Goal: Information Seeking & Learning: Learn about a topic

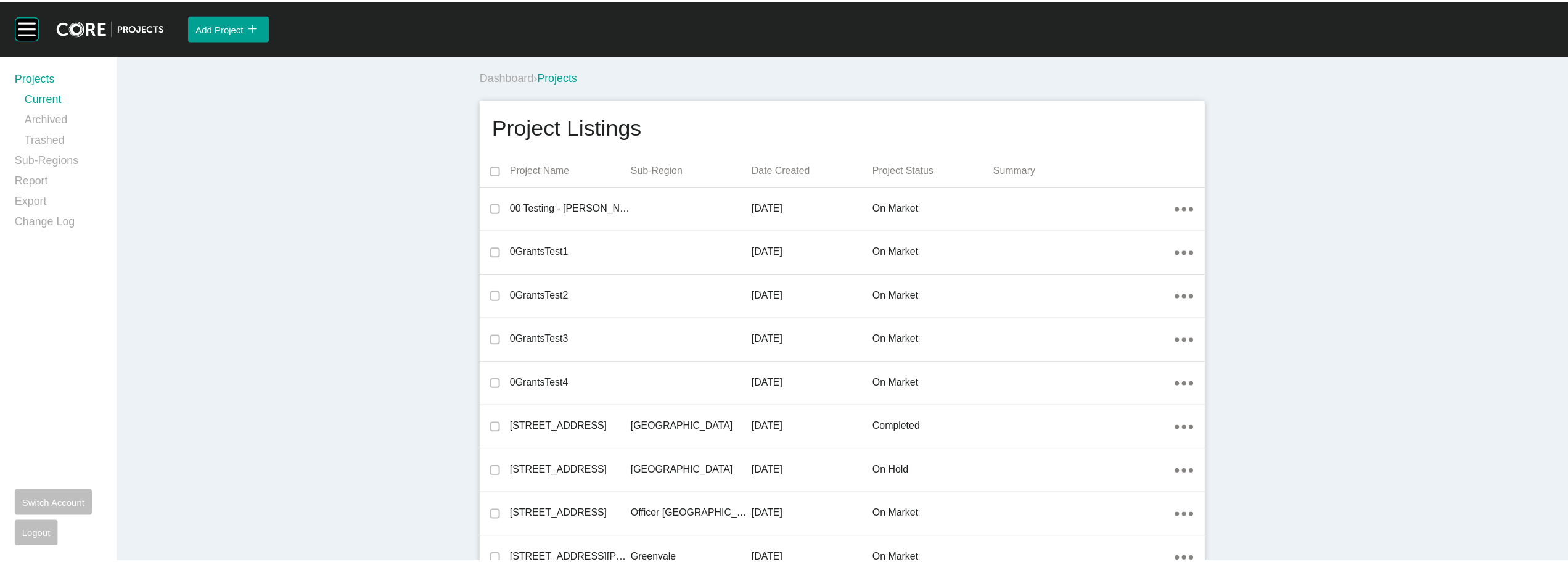
scroll to position [409, 0]
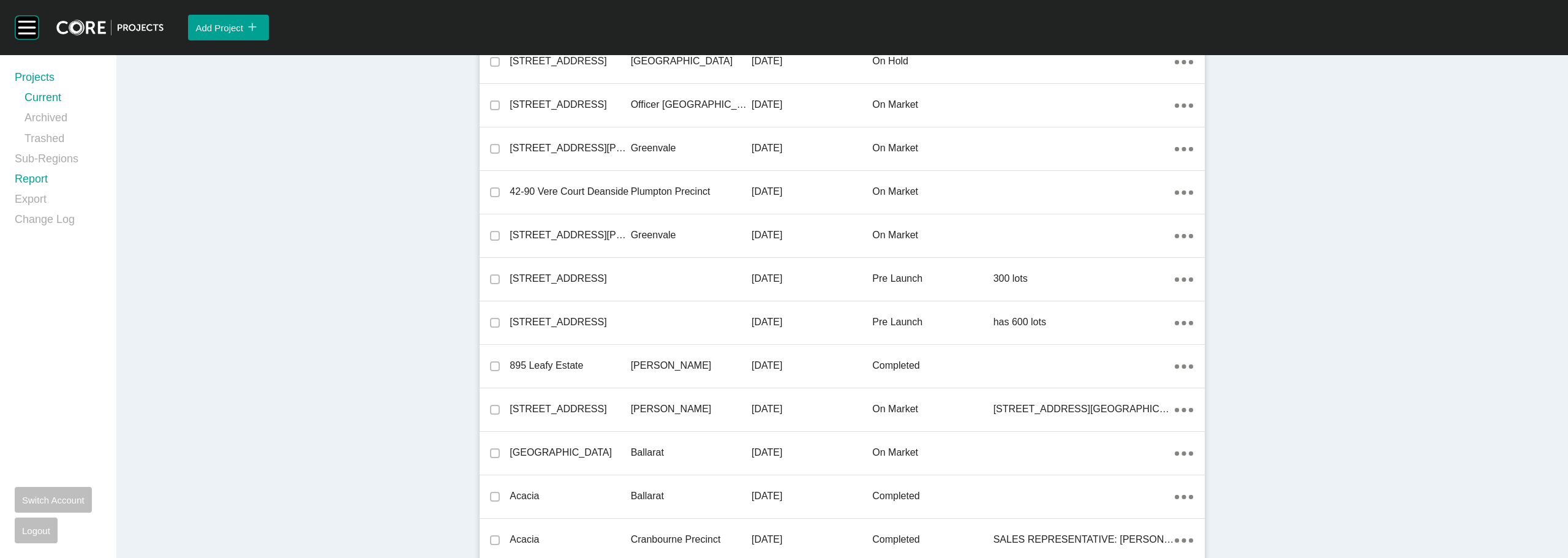
click at [37, 175] on link "Report" at bounding box center [58, 181] width 87 height 21
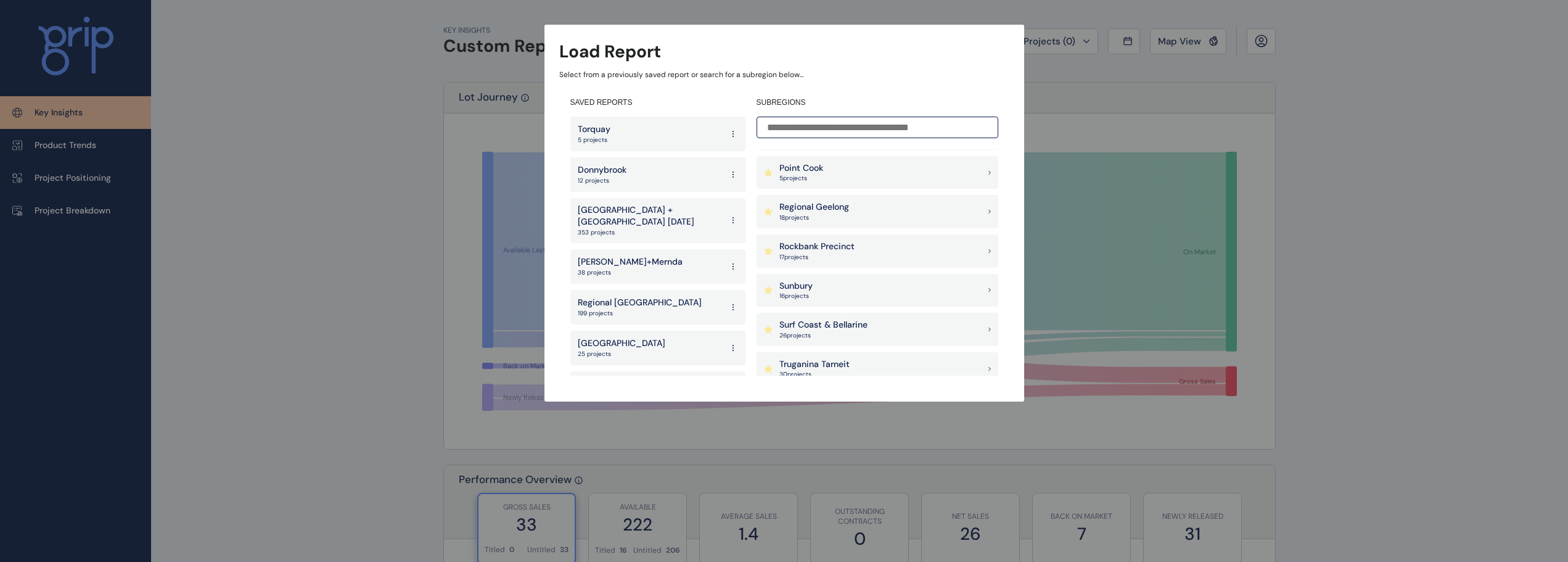
scroll to position [1049, 0]
click at [808, 293] on p "Sunbury" at bounding box center [796, 290] width 33 height 13
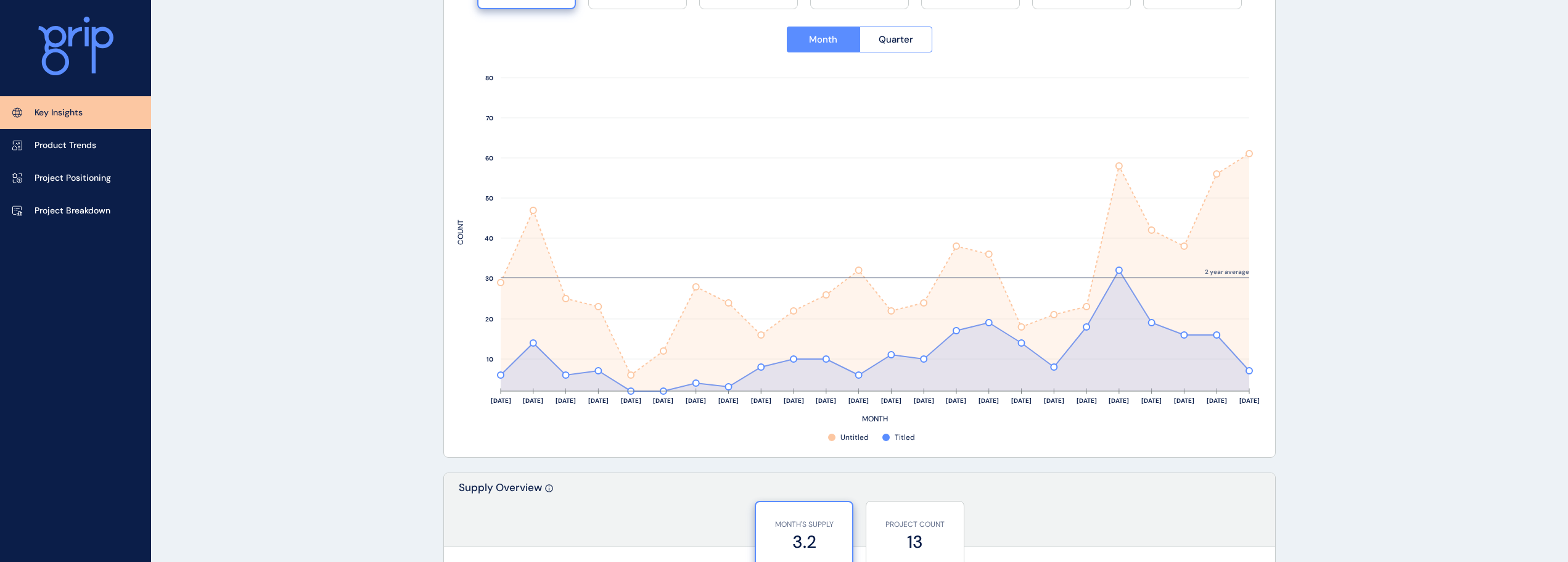
scroll to position [185, 0]
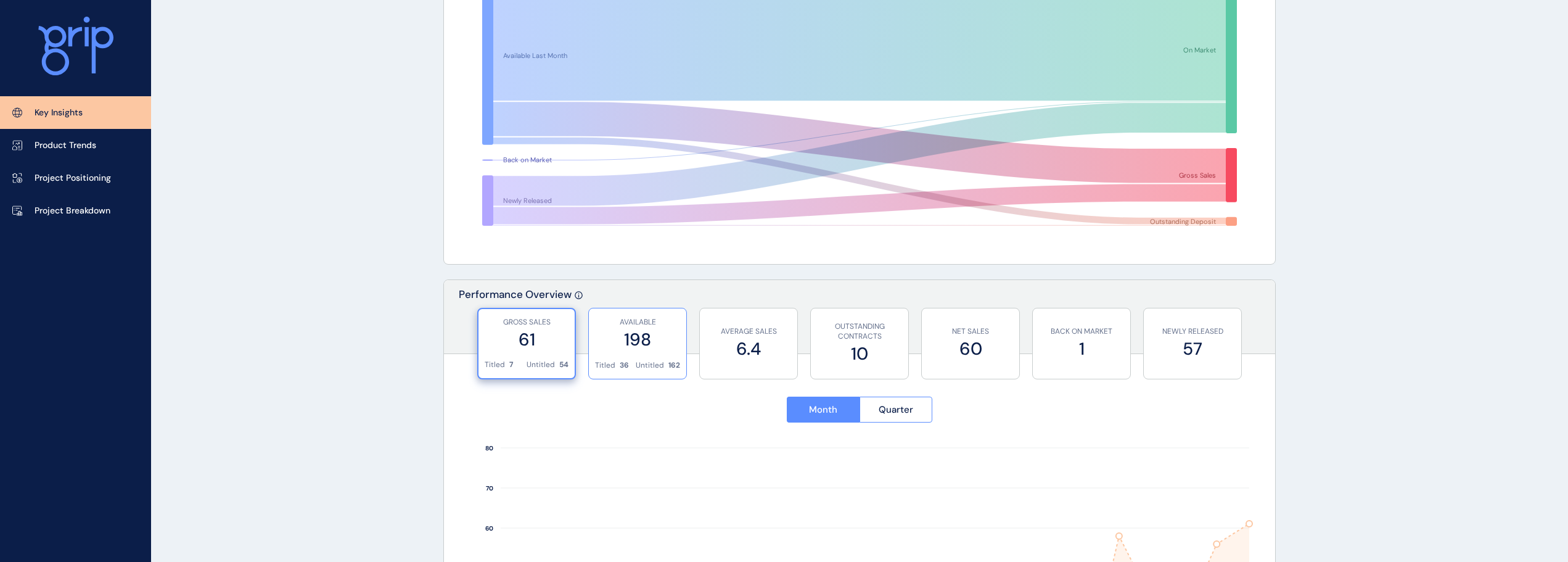
click at [649, 330] on label "198" at bounding box center [637, 339] width 85 height 24
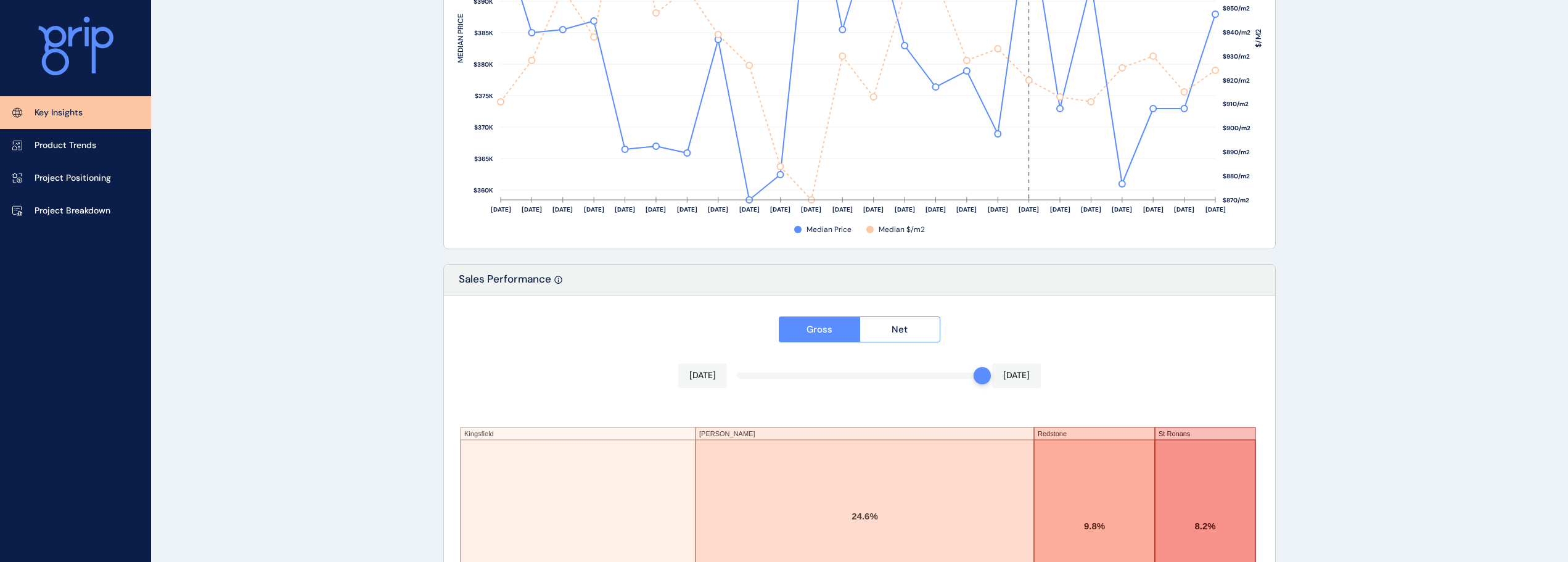
scroll to position [2035, 0]
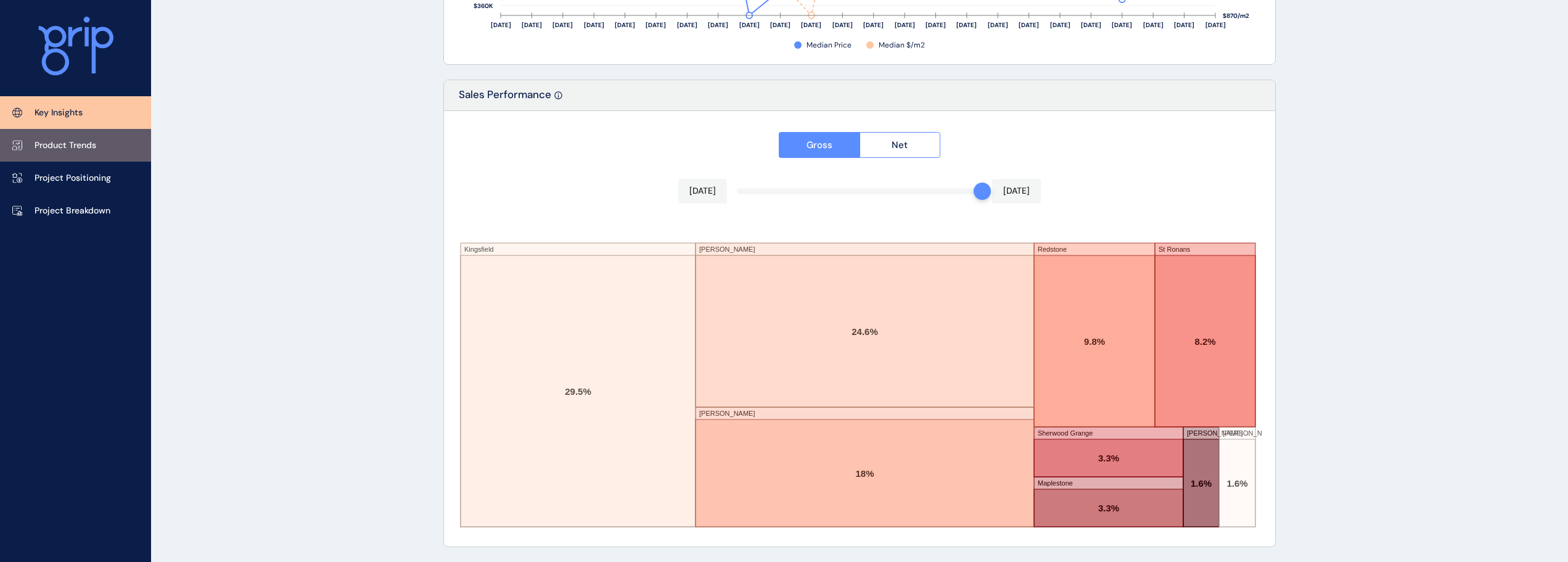
click at [61, 146] on p "Product Trends" at bounding box center [65, 145] width 62 height 13
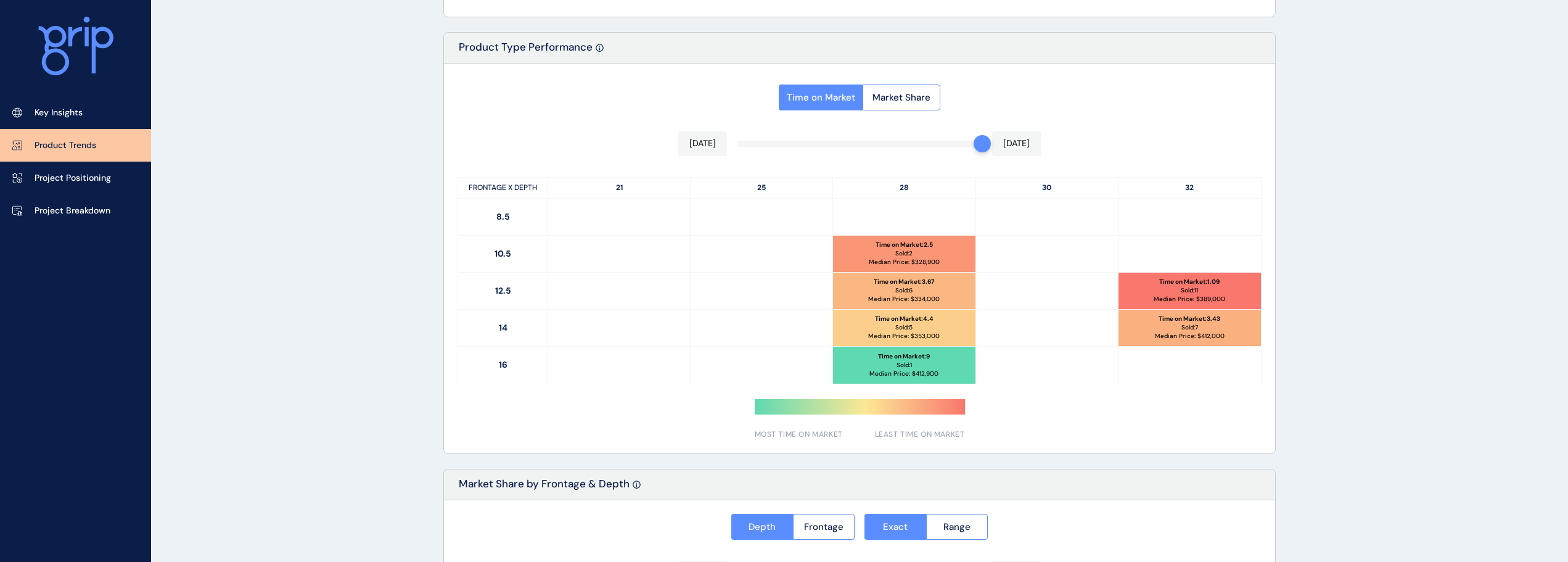
scroll to position [450, 0]
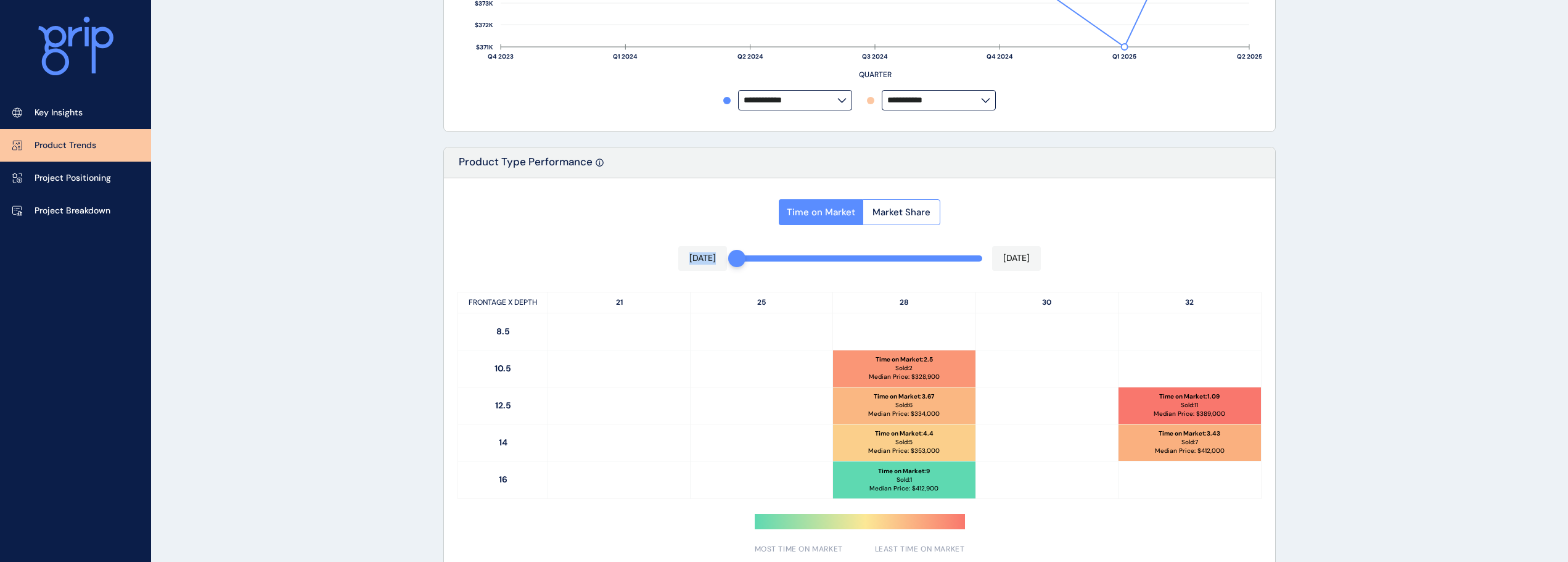
drag, startPoint x: 977, startPoint y: 259, endPoint x: 701, endPoint y: 259, distance: 276.0
click at [701, 259] on div "Time on Market Market Share [DATE] [DATE] FRONTAGE X DEPTH 21 25 28 30 32 8.5 1…" at bounding box center [859, 373] width 831 height 390
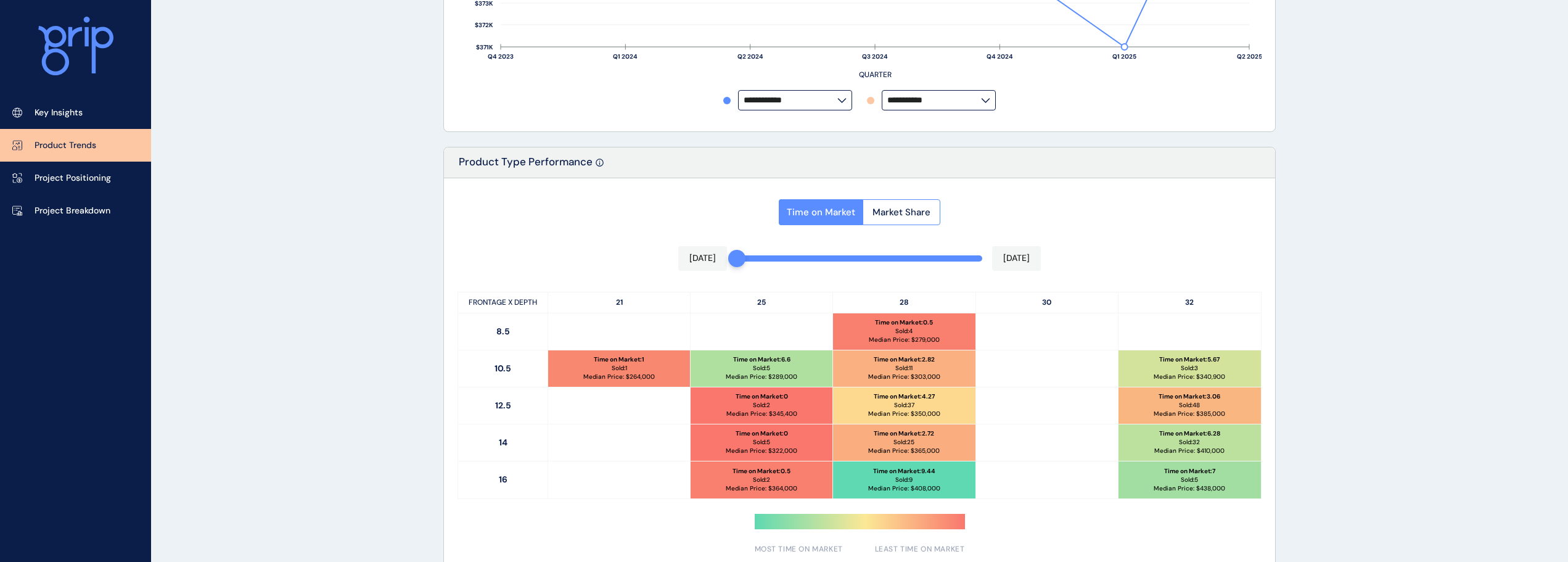
click at [612, 223] on div "Time on Market Market Share [DATE] [DATE] FRONTAGE X DEPTH 21 25 28 30 32 8.5 T…" at bounding box center [859, 373] width 831 height 390
click at [913, 214] on span "Market Share" at bounding box center [901, 213] width 58 height 13
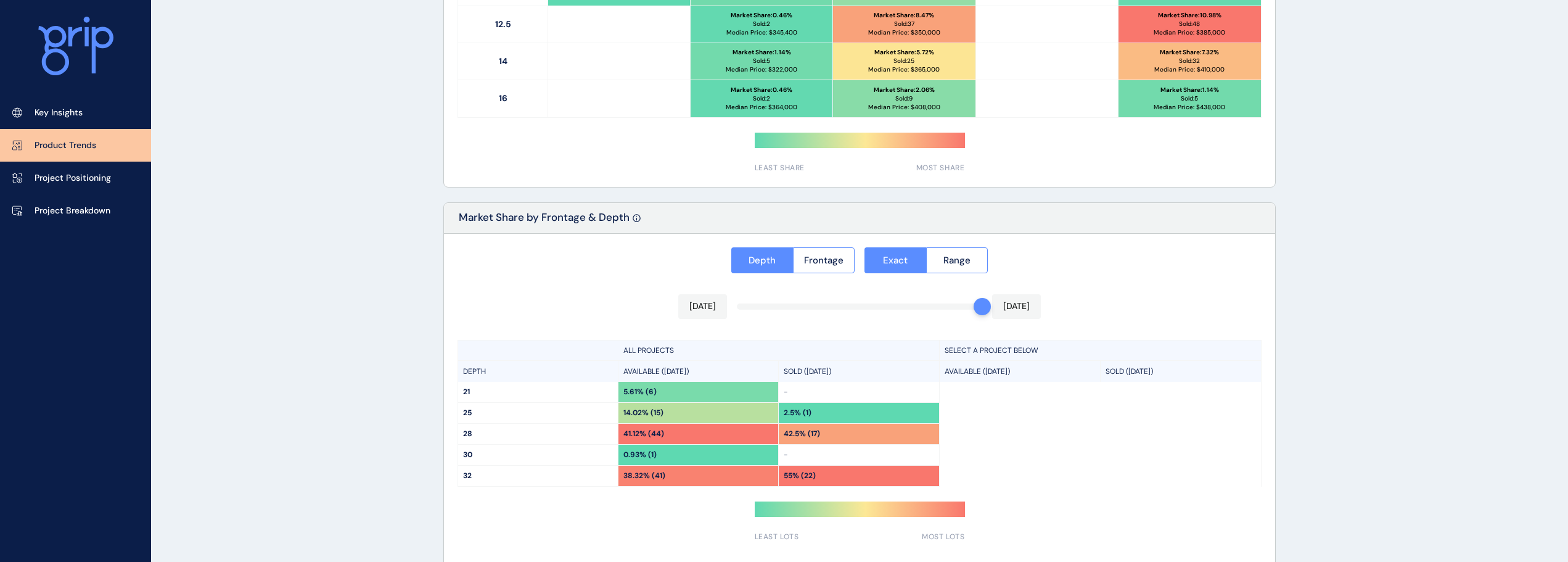
scroll to position [882, 0]
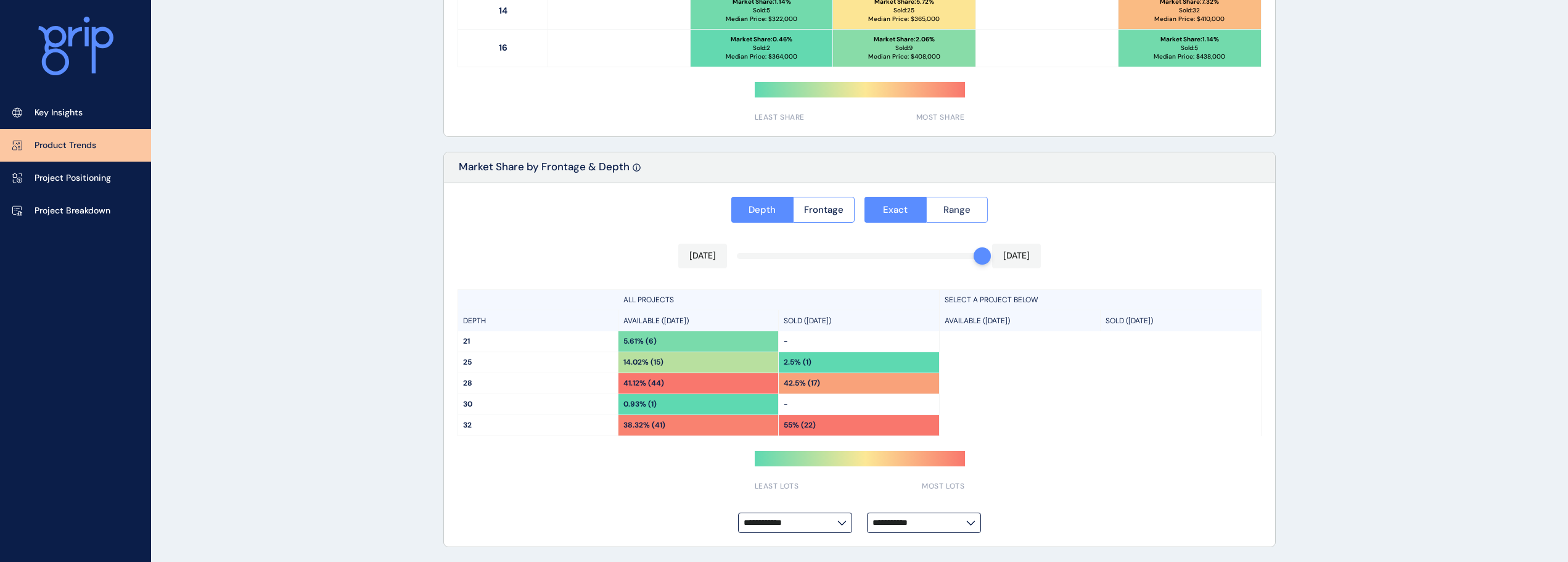
click at [964, 218] on button "Range" at bounding box center [956, 209] width 62 height 26
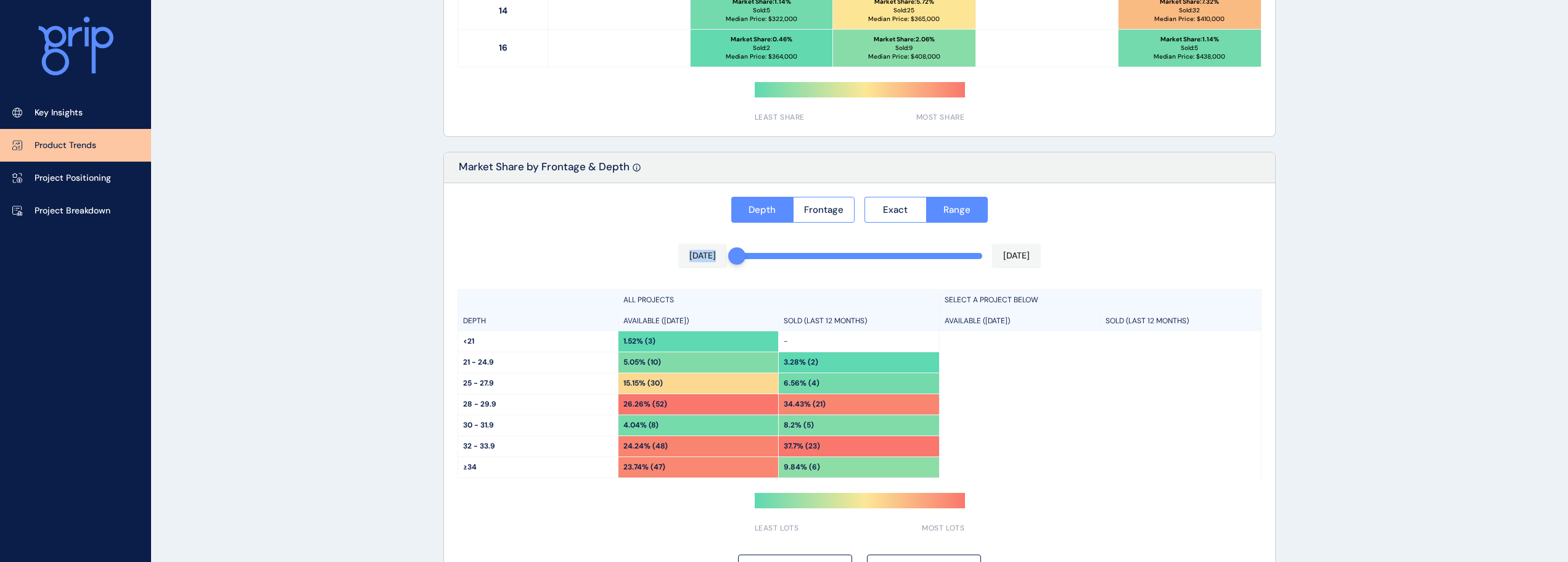
drag, startPoint x: 986, startPoint y: 251, endPoint x: 968, endPoint y: 255, distance: 18.4
click at [727, 255] on div "**********" at bounding box center [859, 386] width 831 height 406
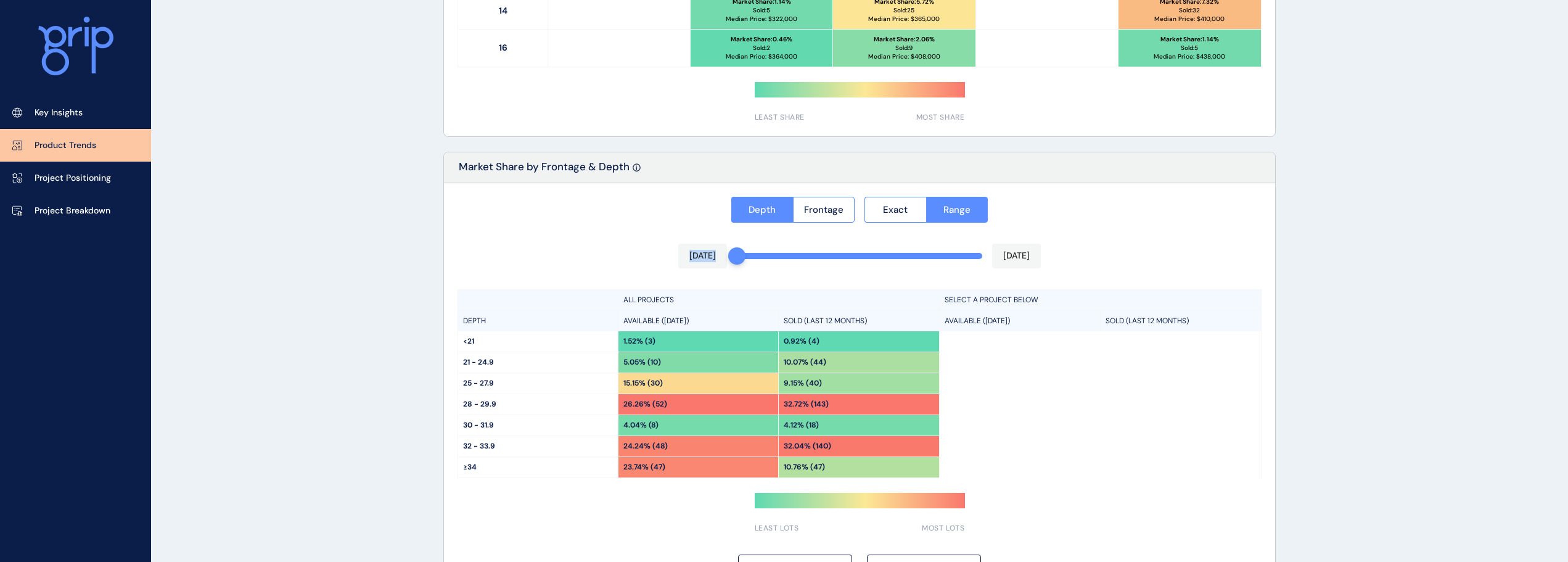
click at [582, 224] on div "**********" at bounding box center [859, 386] width 831 height 406
click at [824, 214] on span "Frontage" at bounding box center [823, 210] width 39 height 13
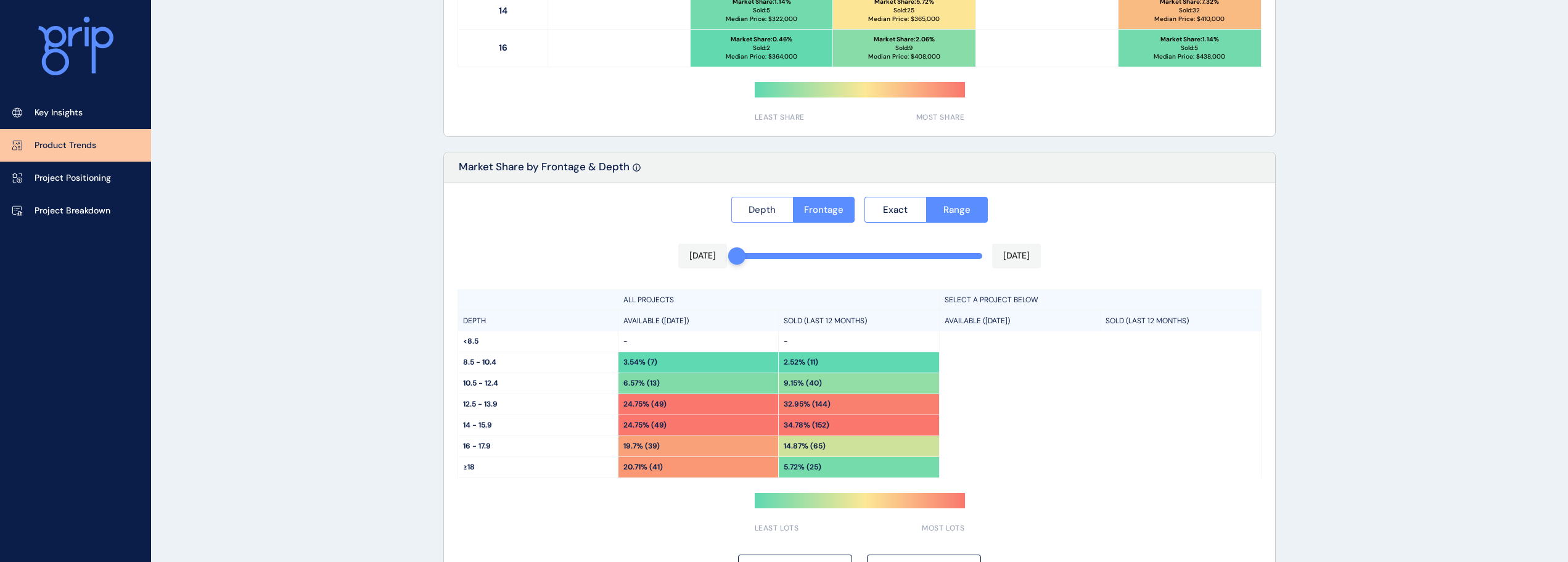
click at [772, 211] on span "Depth" at bounding box center [762, 210] width 27 height 13
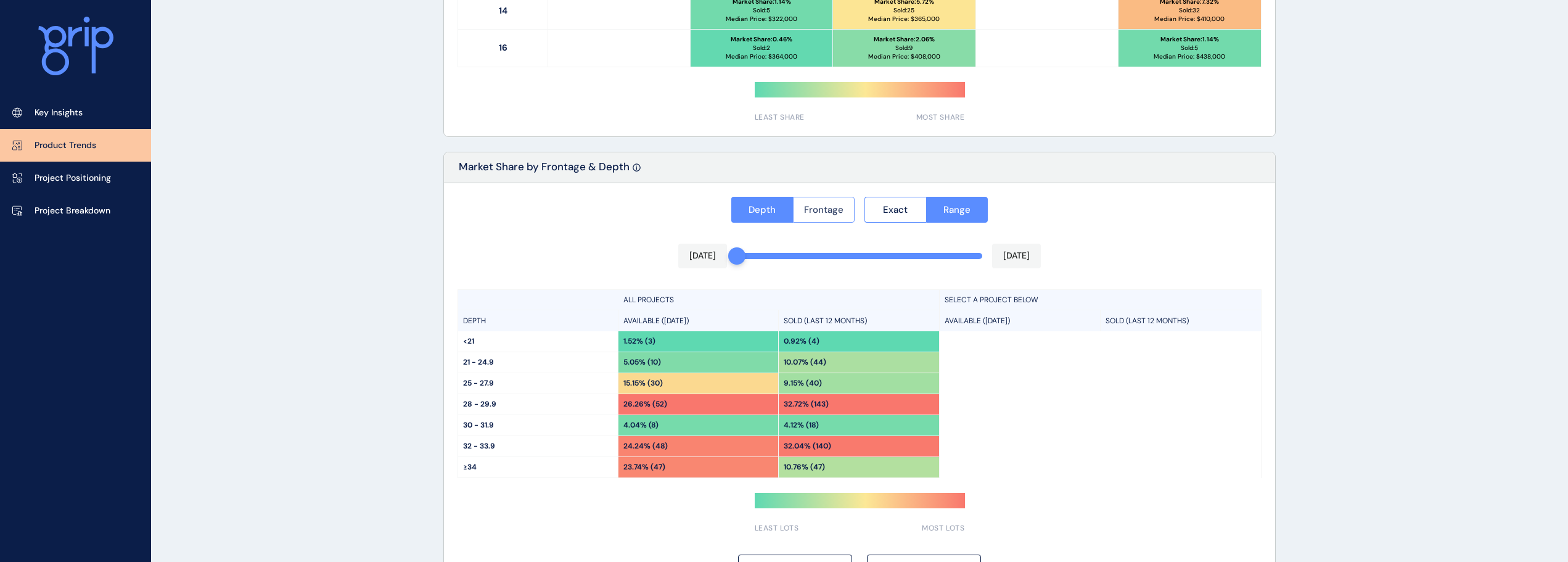
click at [843, 206] on button "Frontage" at bounding box center [823, 209] width 62 height 26
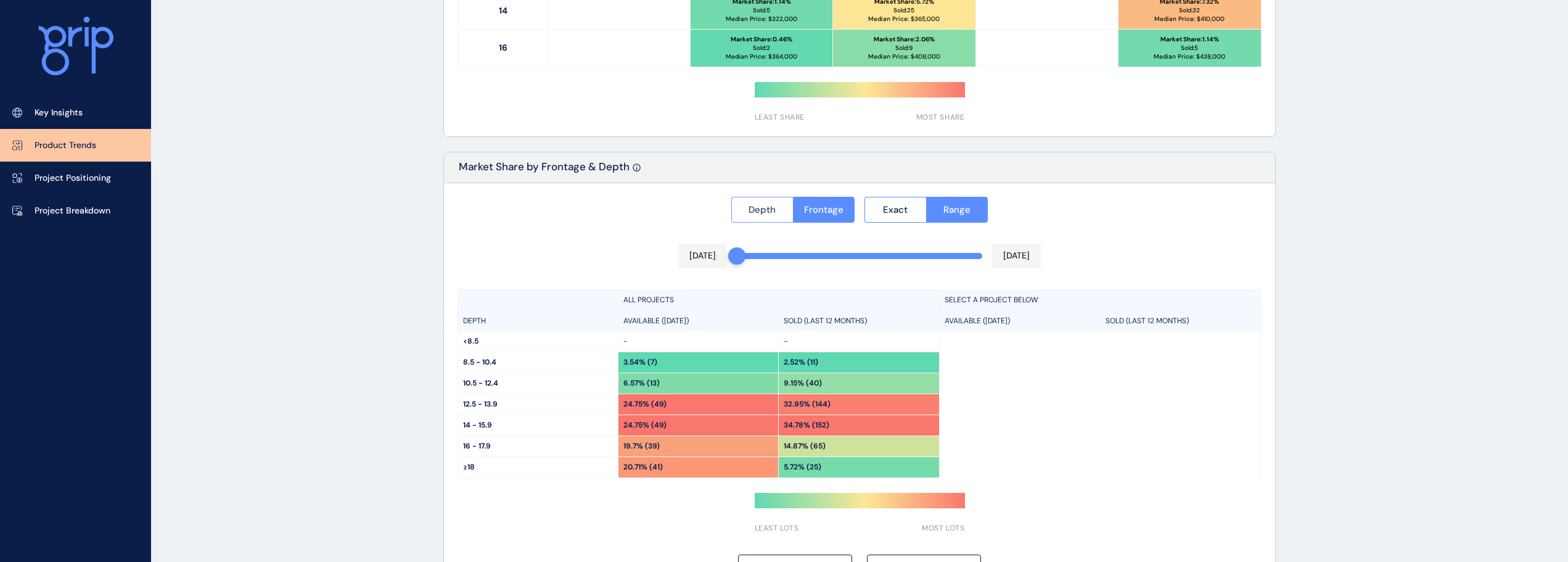
click at [768, 217] on button "Depth" at bounding box center [762, 209] width 62 height 26
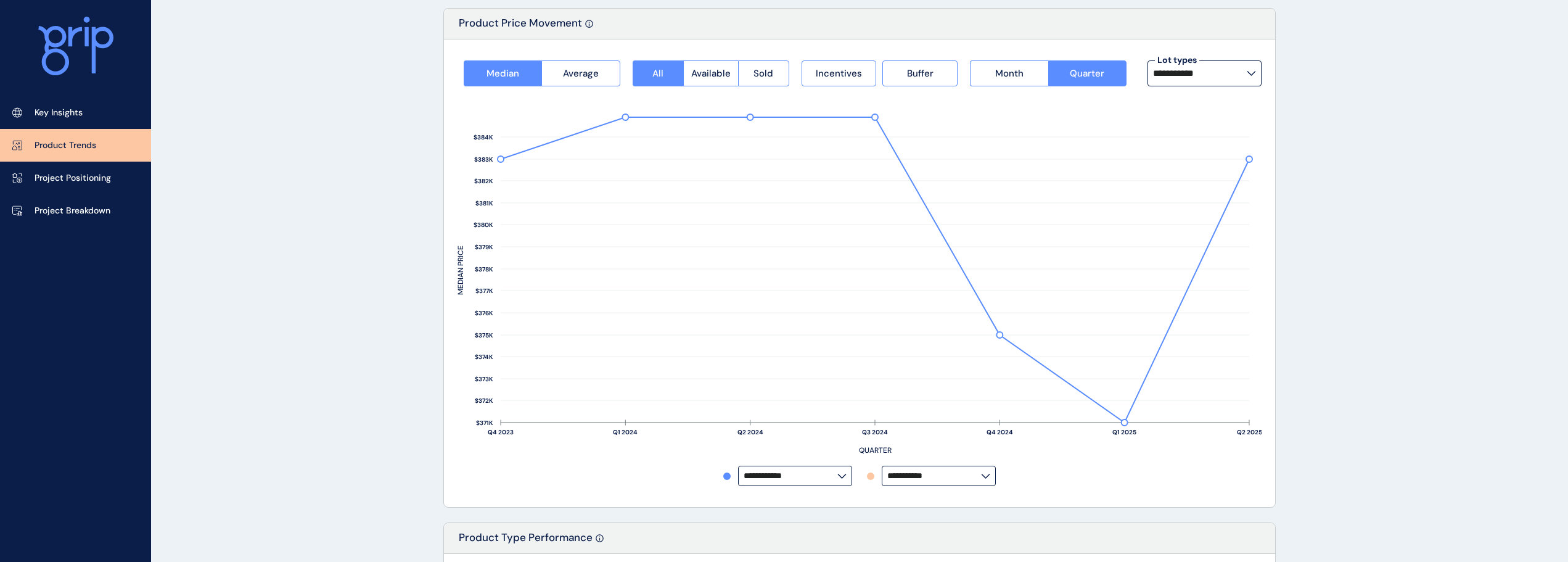
scroll to position [0, 0]
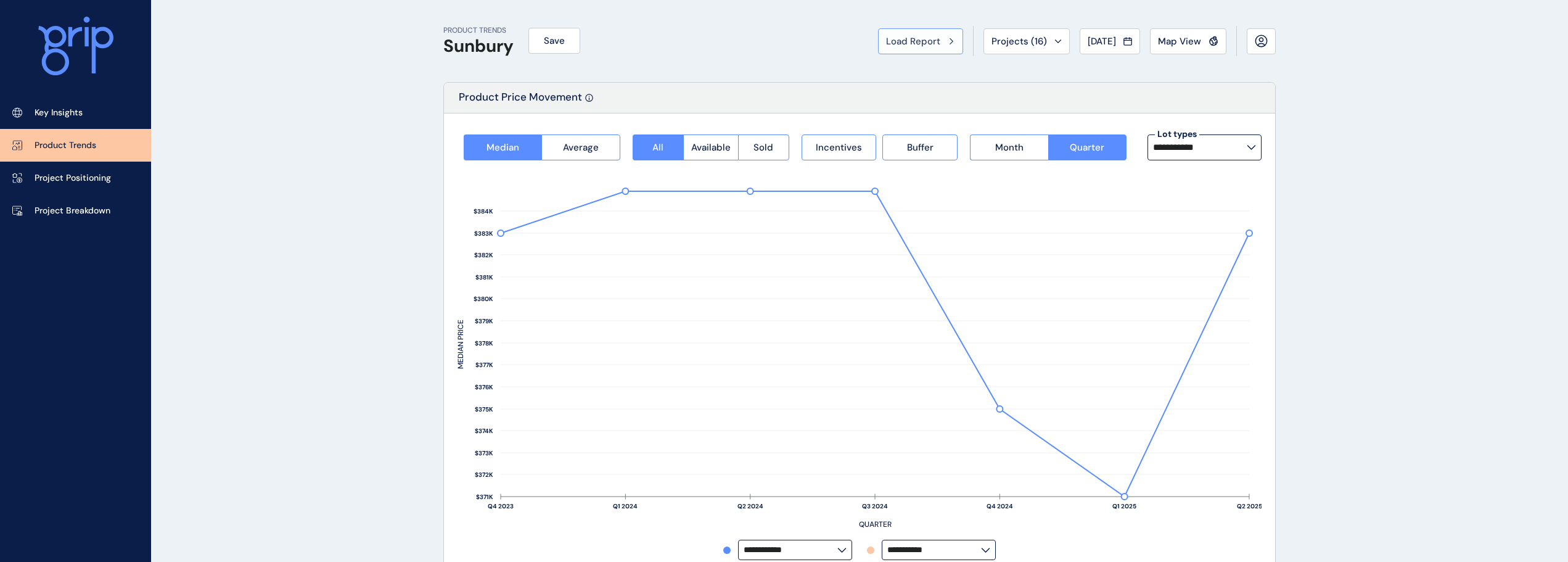
click at [923, 45] on span "Load Report" at bounding box center [912, 41] width 54 height 13
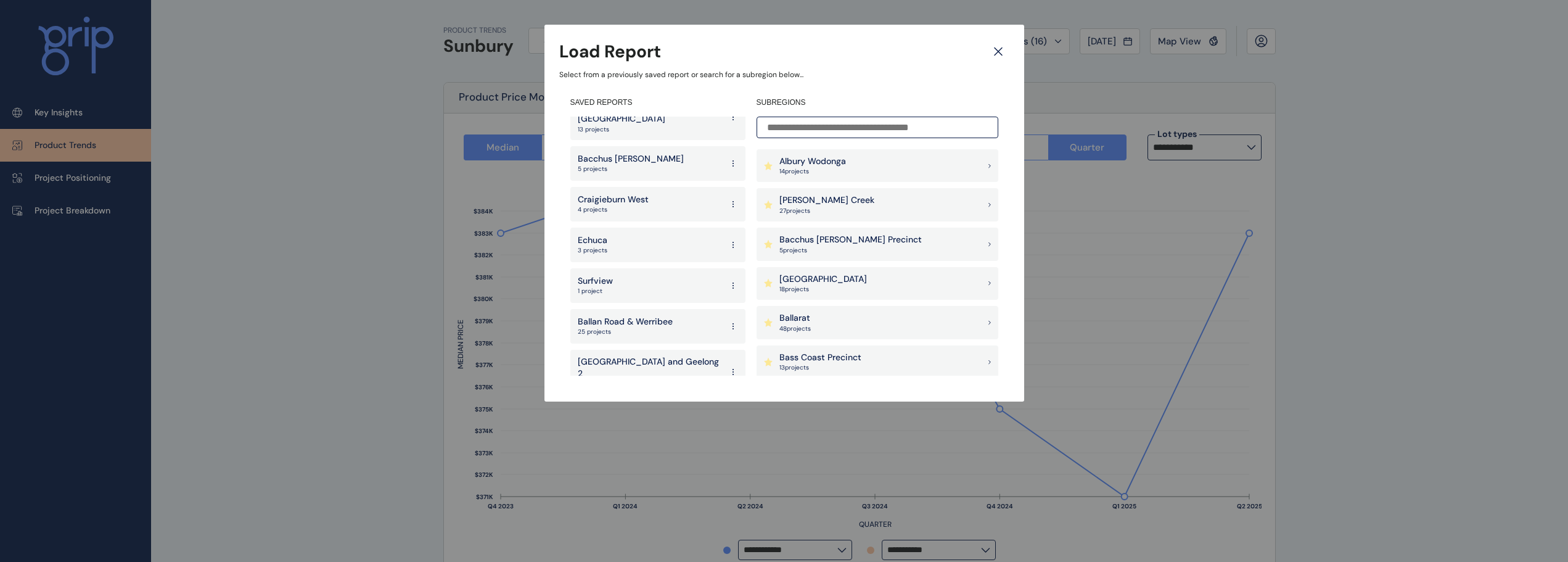
scroll to position [2351, 0]
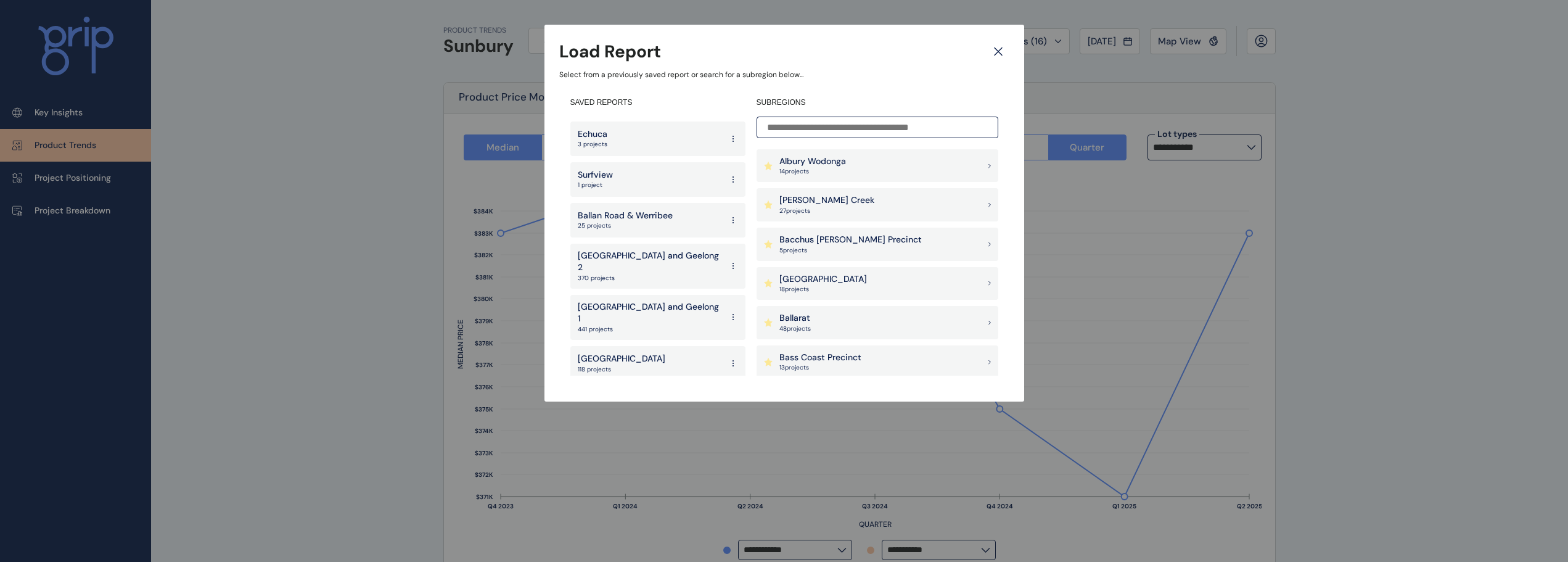
click at [626, 353] on p "[GEOGRAPHIC_DATA]" at bounding box center [622, 359] width 88 height 13
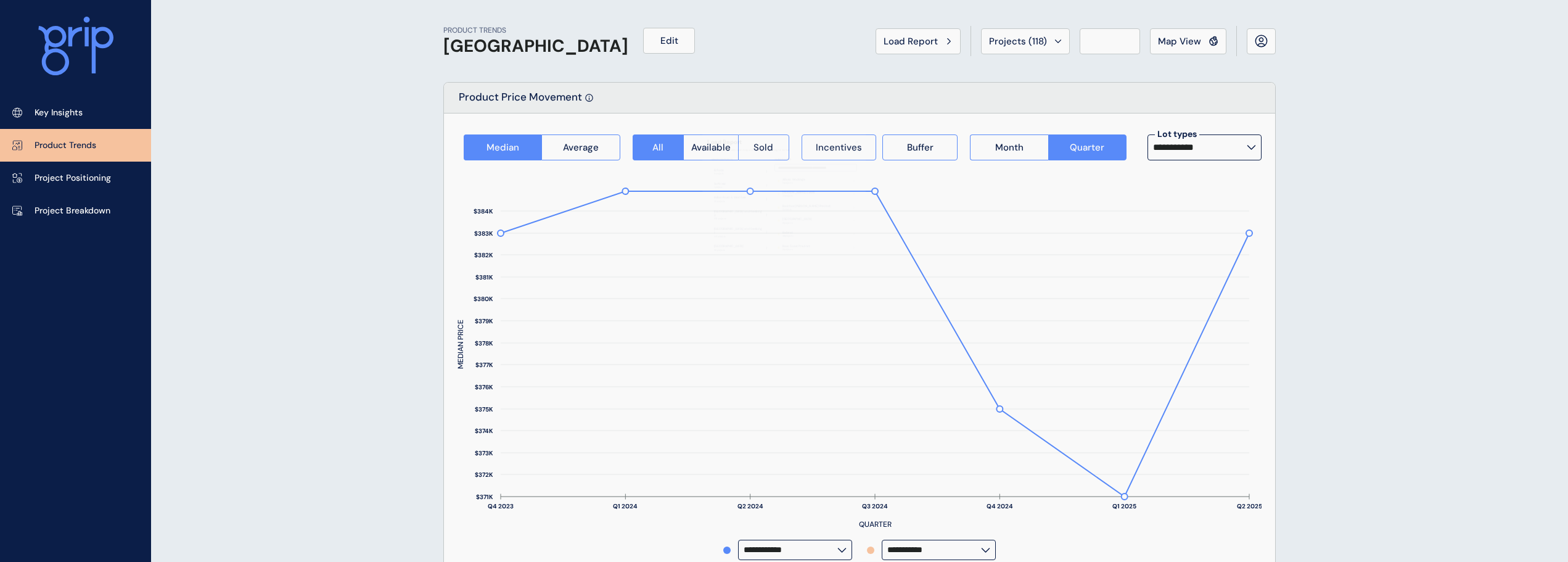
type input "**********"
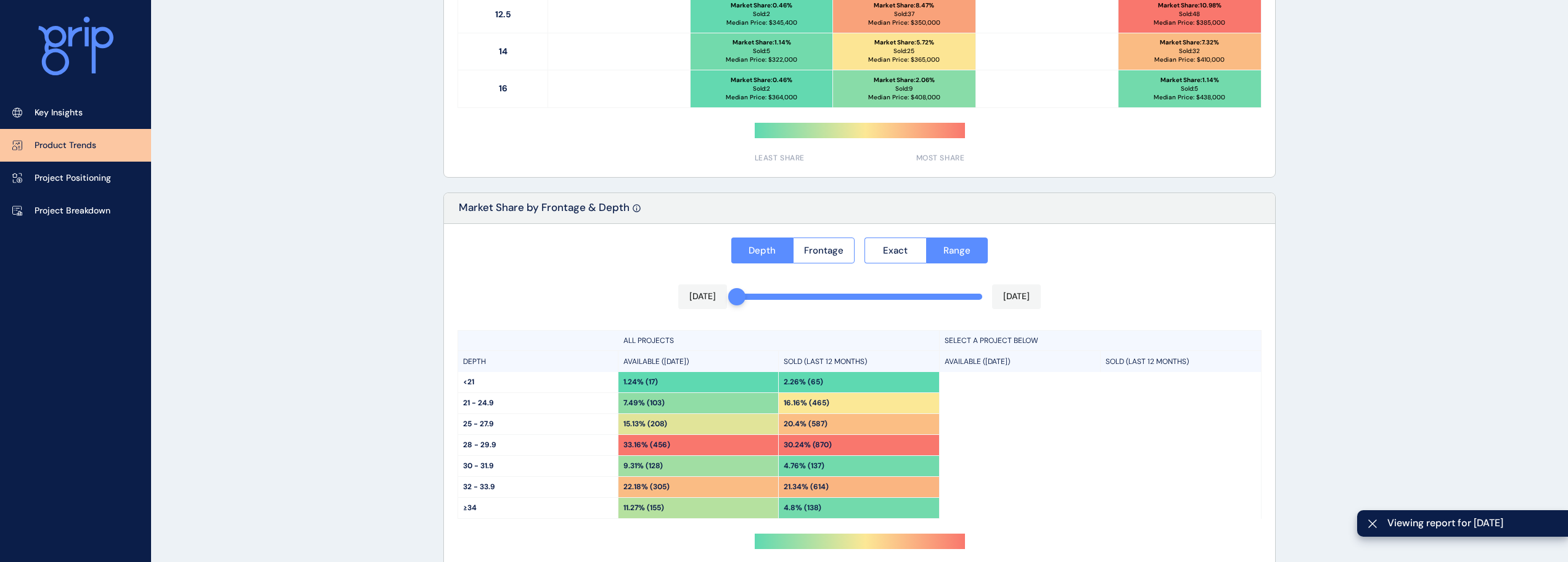
scroll to position [924, 0]
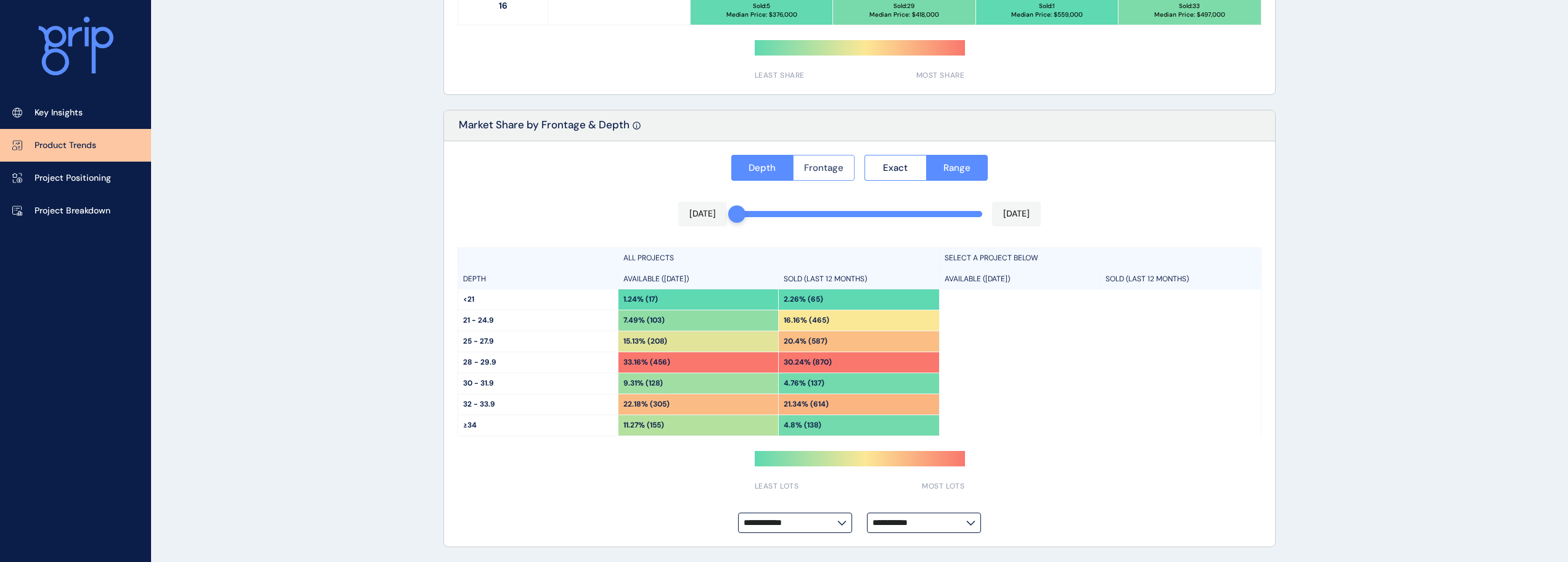
click at [813, 170] on span "Frontage" at bounding box center [823, 168] width 39 height 13
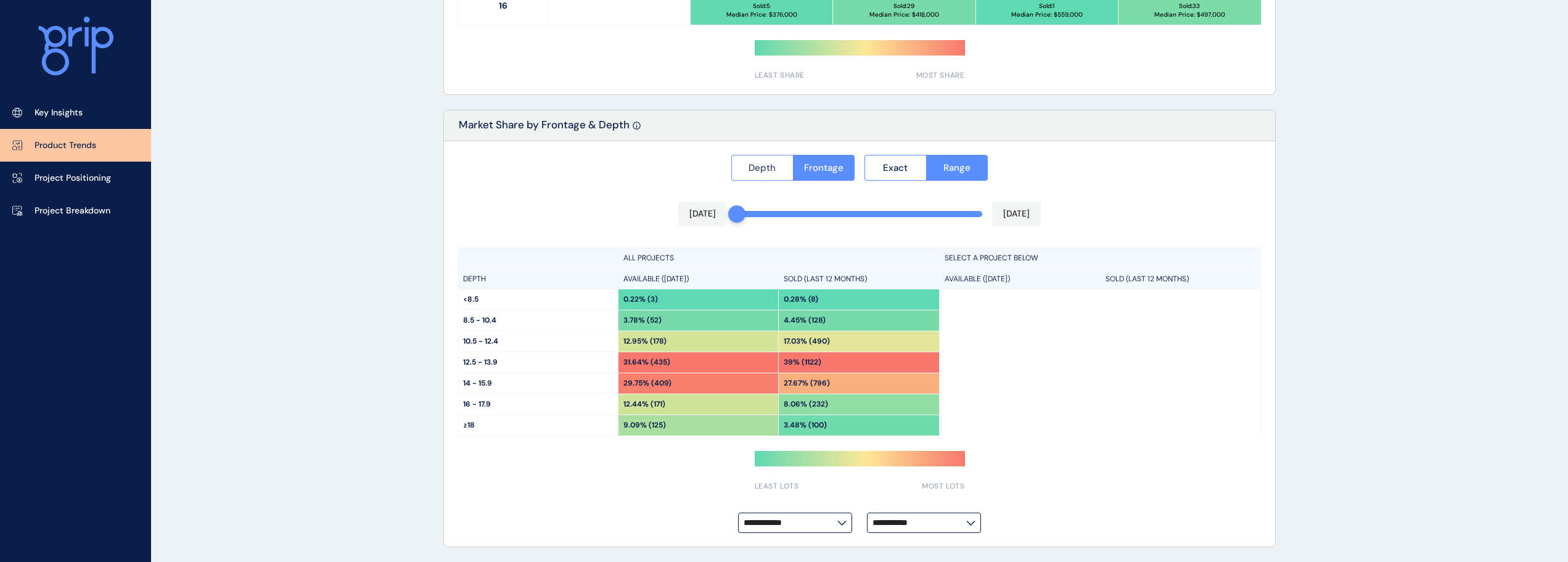
click at [764, 171] on span "Depth" at bounding box center [762, 168] width 27 height 13
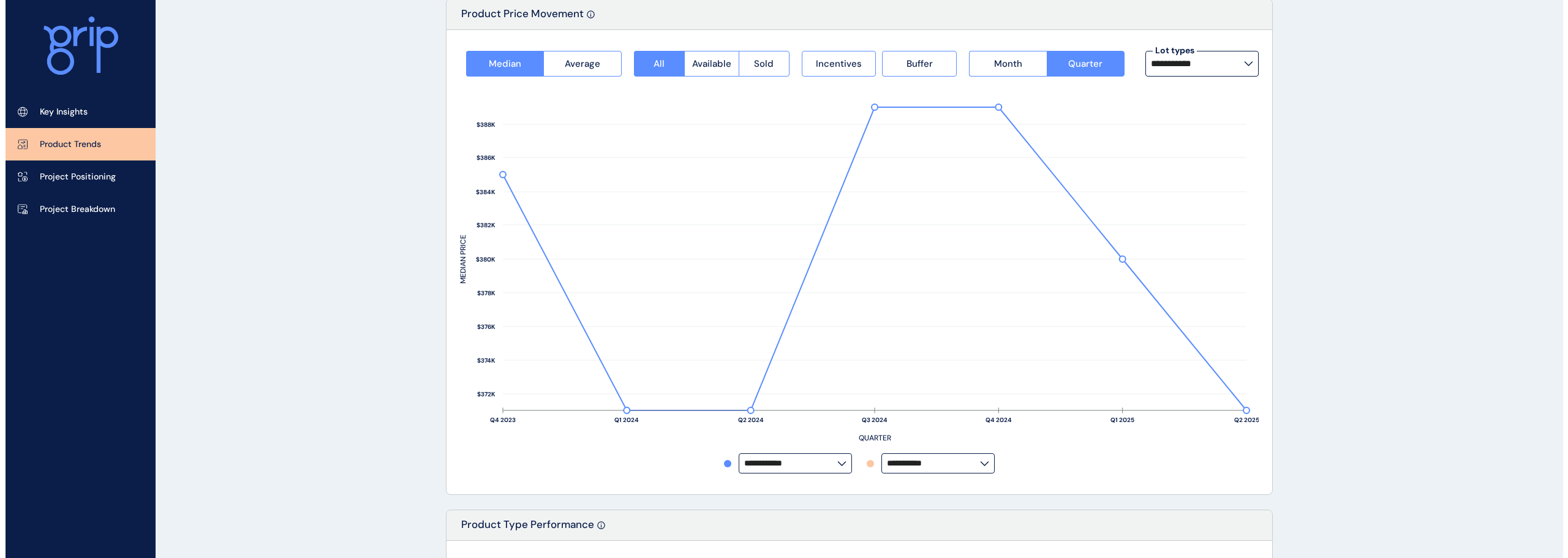
scroll to position [0, 0]
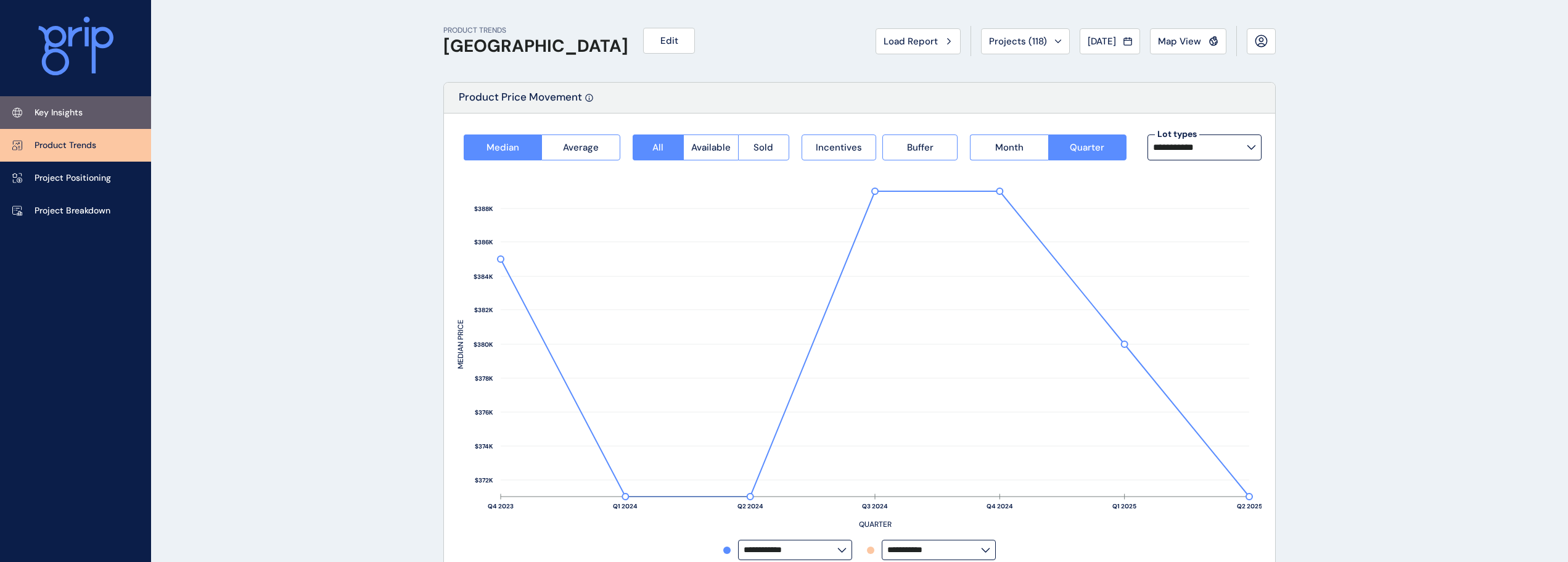
click at [62, 110] on p "Key Insights" at bounding box center [58, 113] width 48 height 13
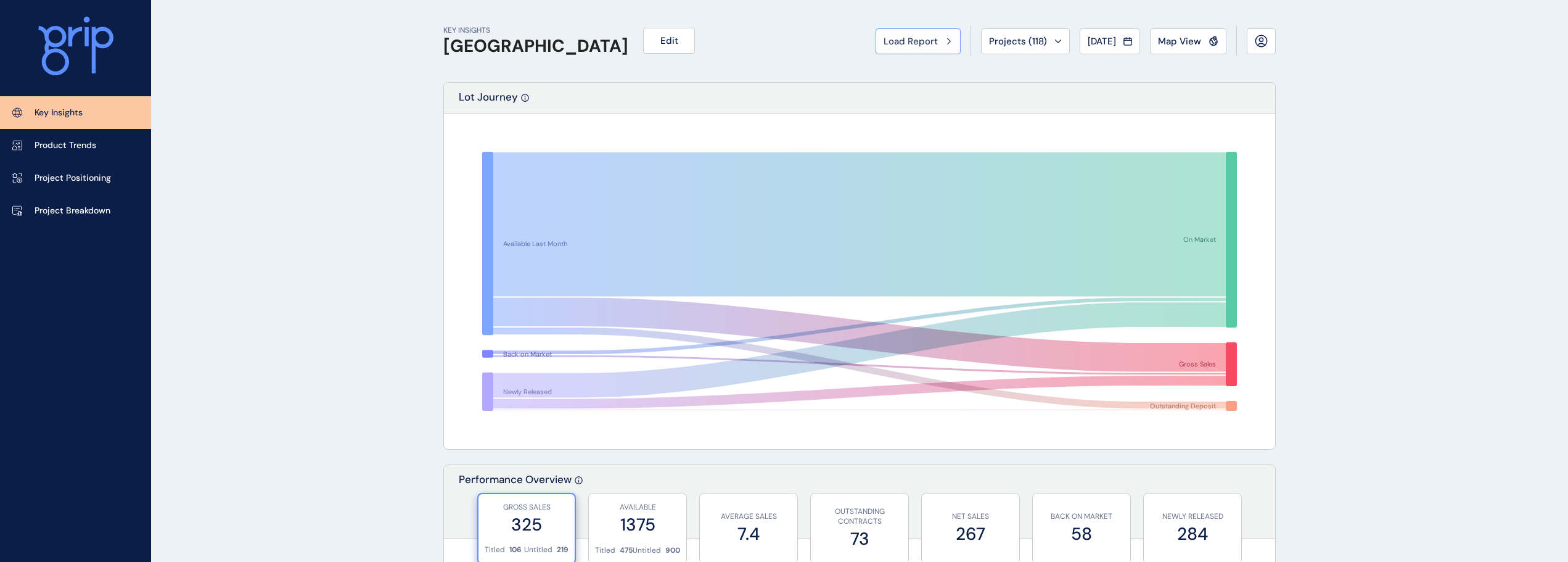
click at [910, 47] on span "Load Report" at bounding box center [910, 41] width 54 height 13
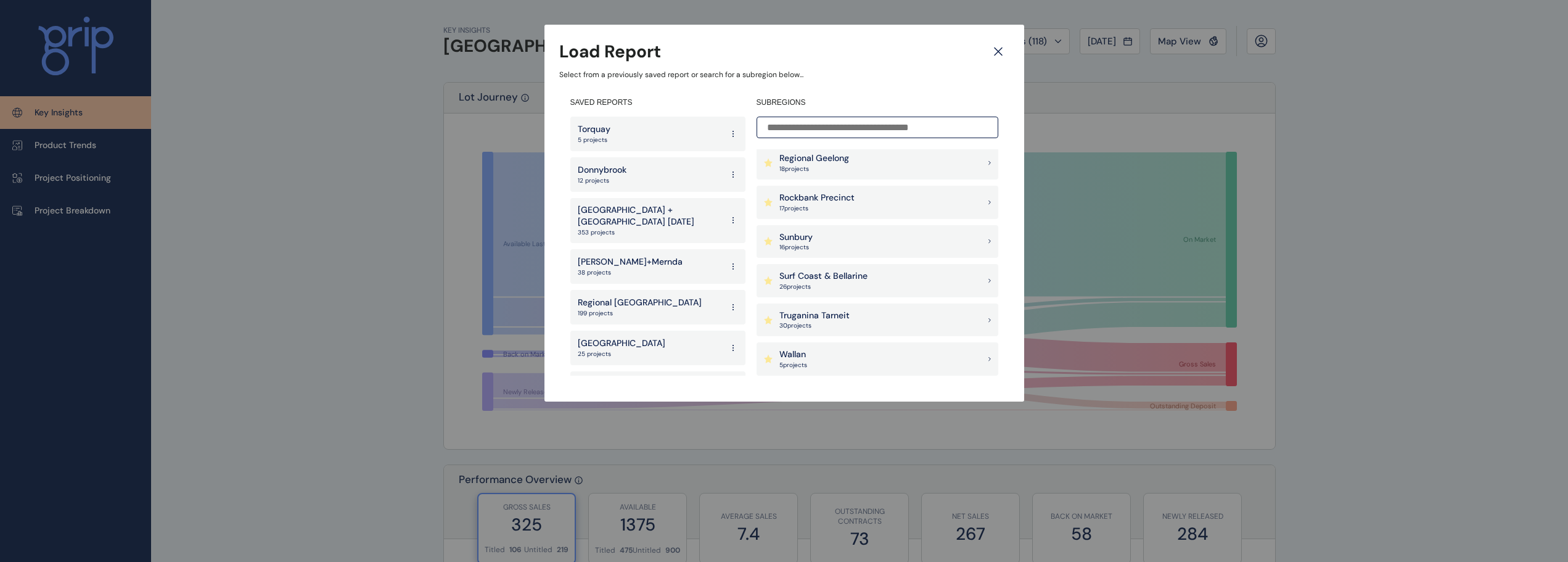
scroll to position [1111, 0]
click at [795, 224] on p "Sunbury" at bounding box center [796, 228] width 33 height 13
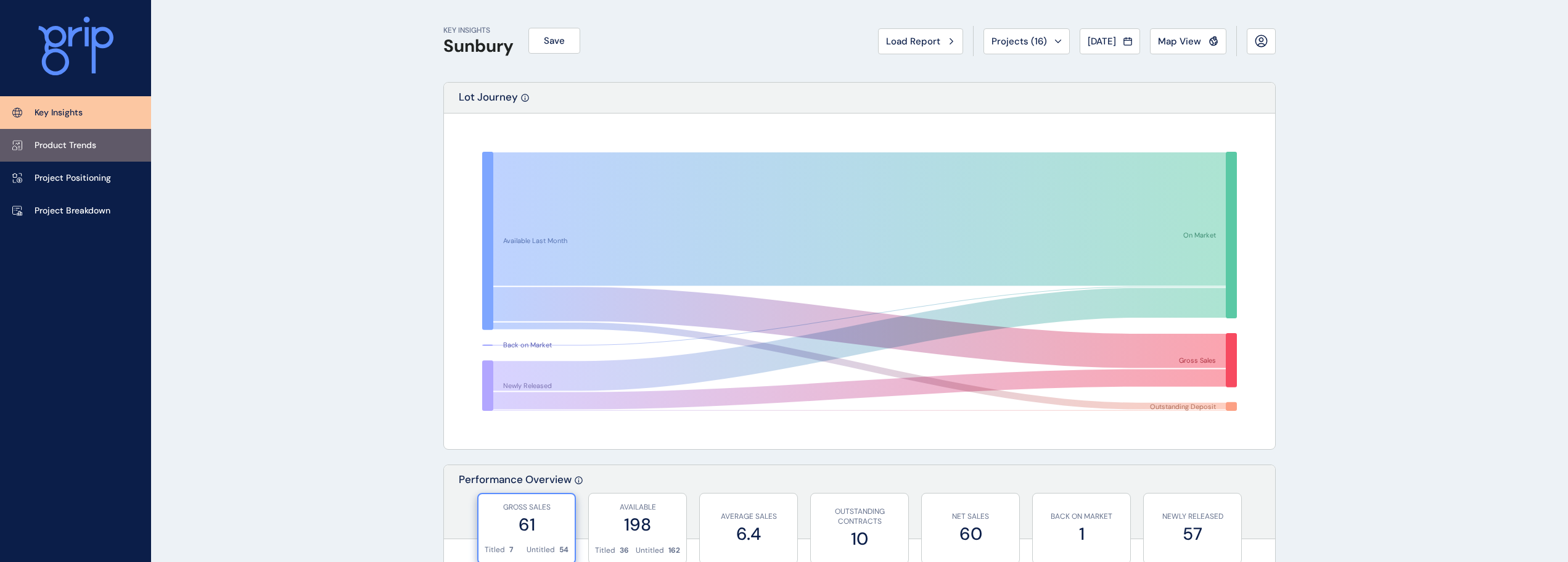
click at [103, 145] on link "Product Trends" at bounding box center [75, 145] width 151 height 32
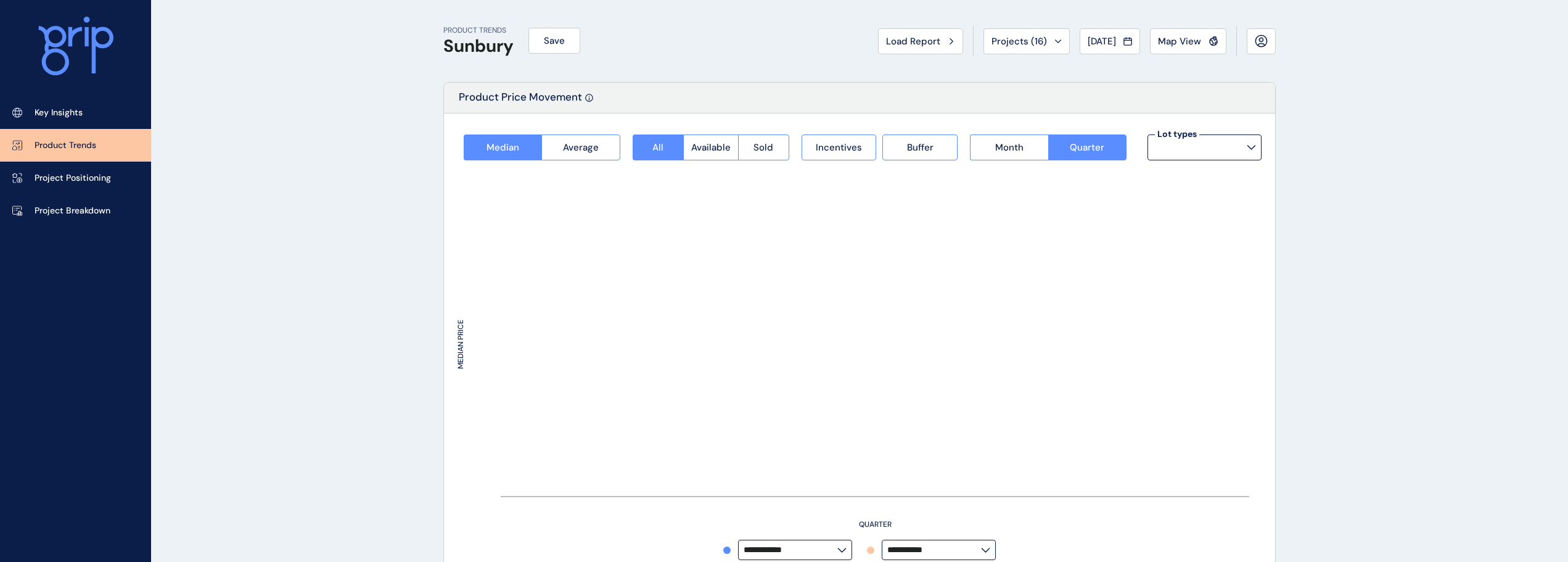
type input "**********"
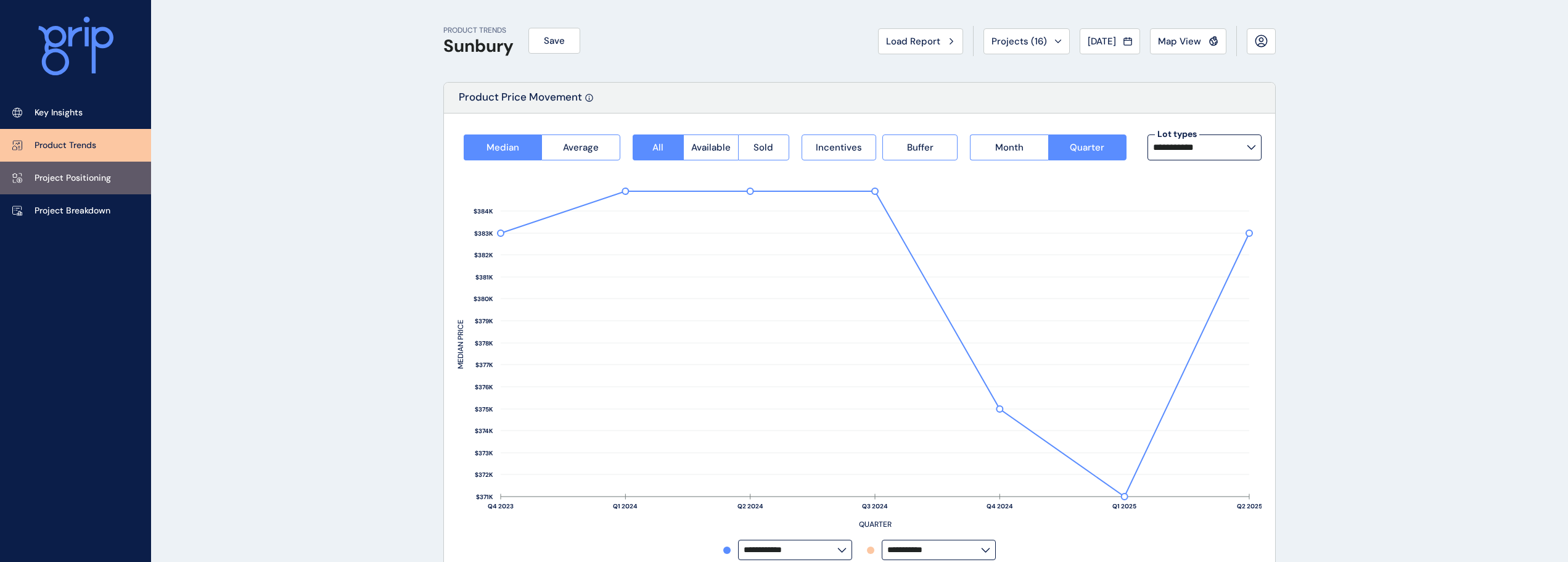
click at [108, 180] on p "Project Positioning" at bounding box center [72, 179] width 76 height 13
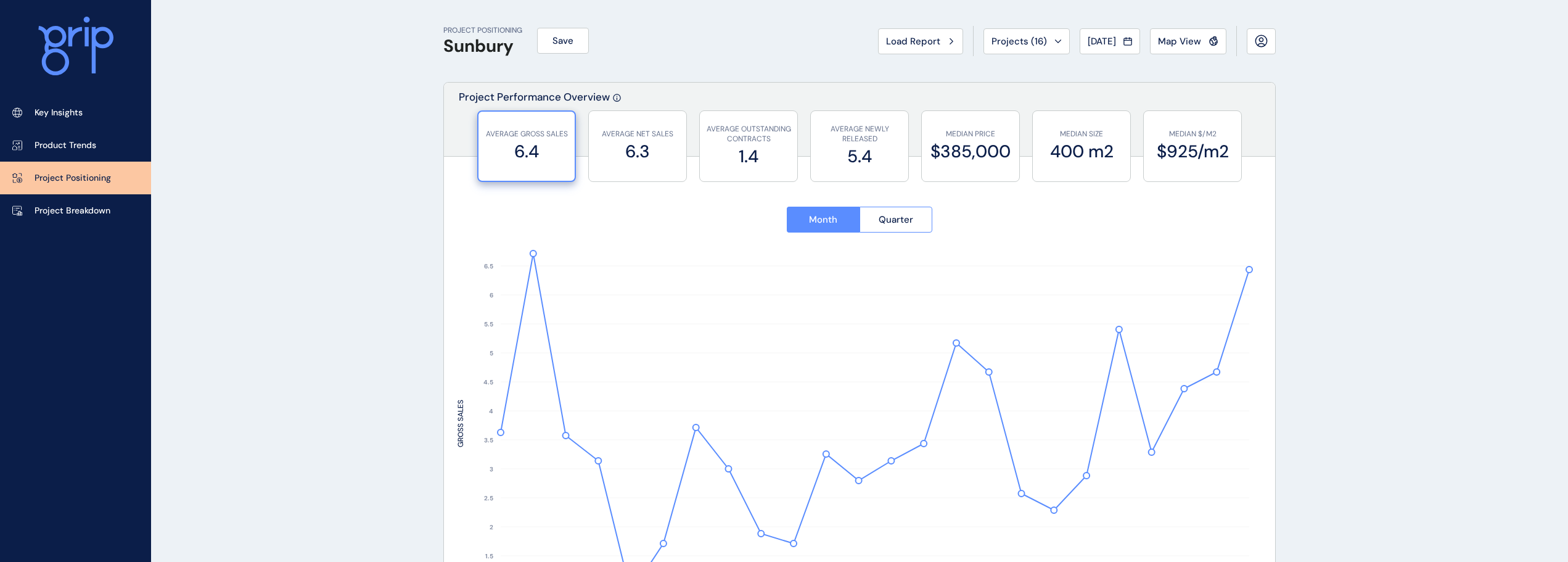
type input "**********"
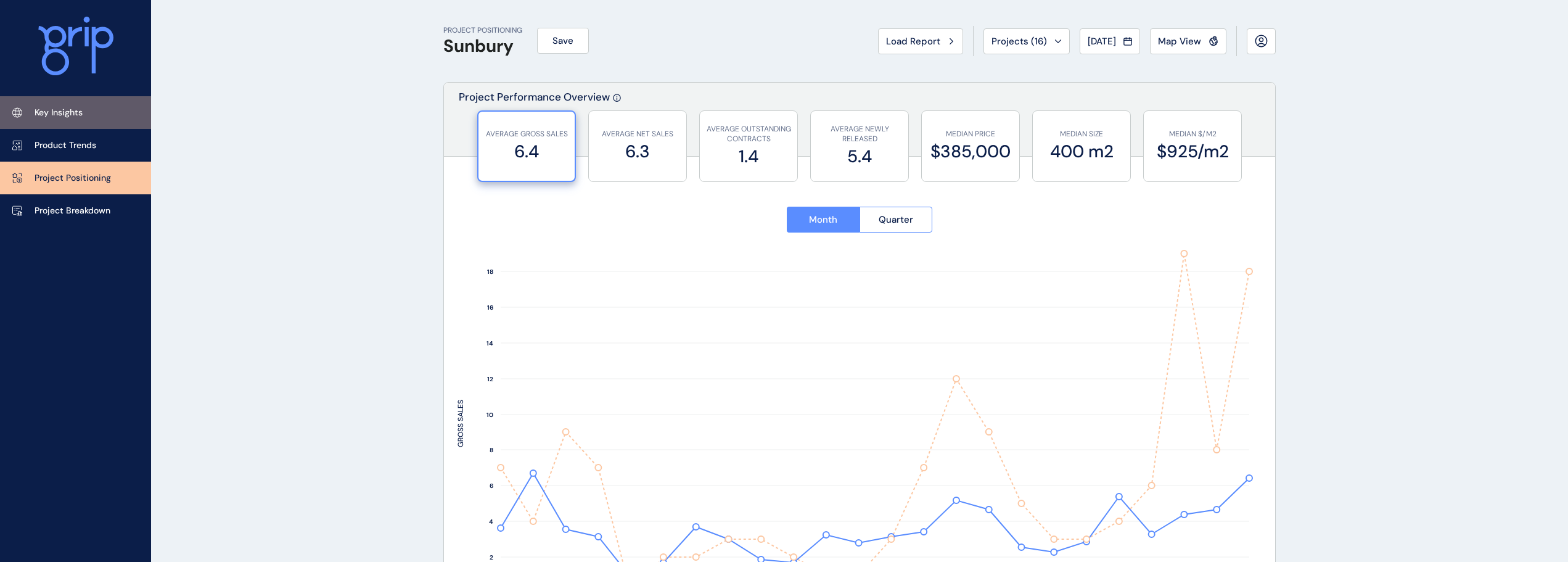
click at [102, 123] on link "Key Insights" at bounding box center [75, 112] width 151 height 32
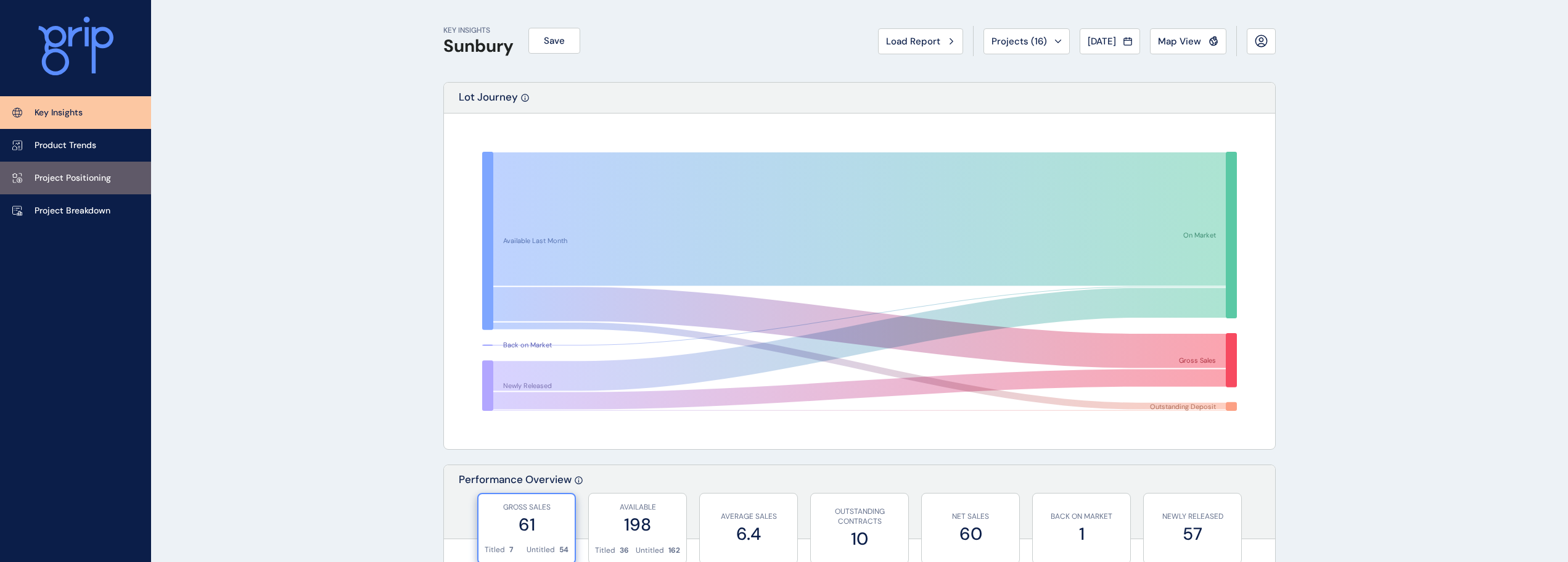
click at [99, 172] on p "Project Positioning" at bounding box center [72, 179] width 76 height 13
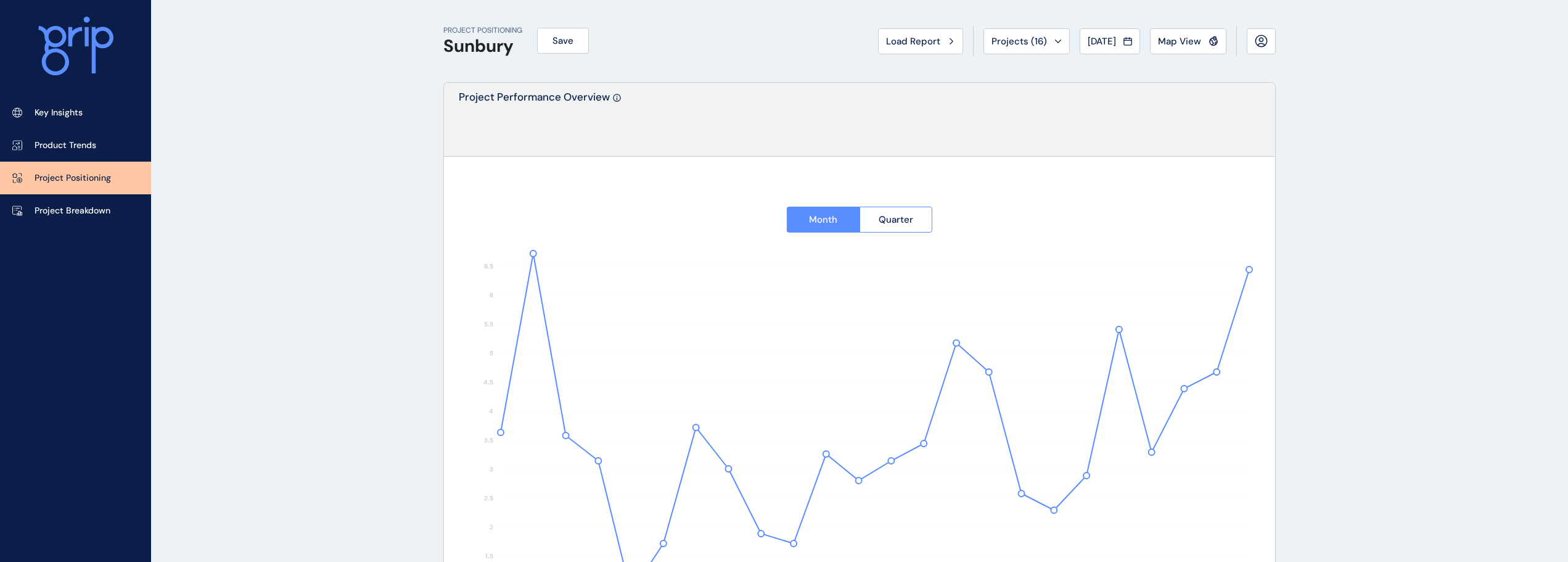
type input "**********"
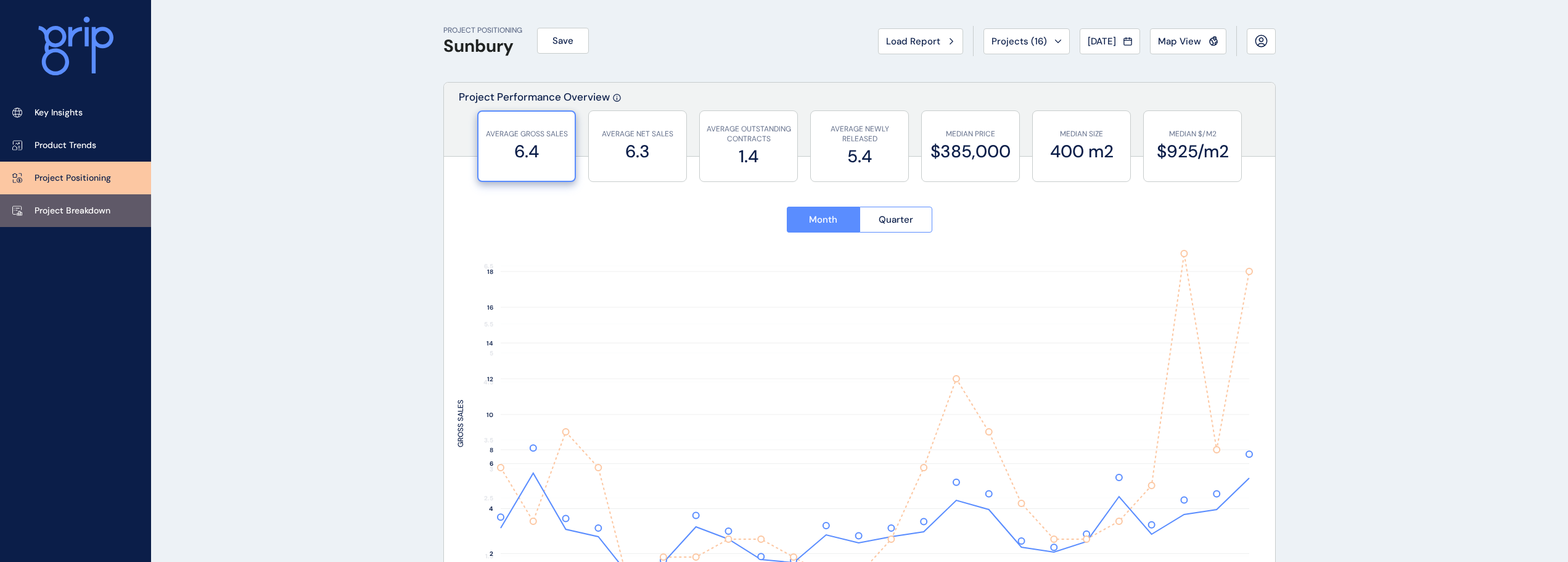
click at [102, 208] on p "Project Breakdown" at bounding box center [72, 211] width 76 height 13
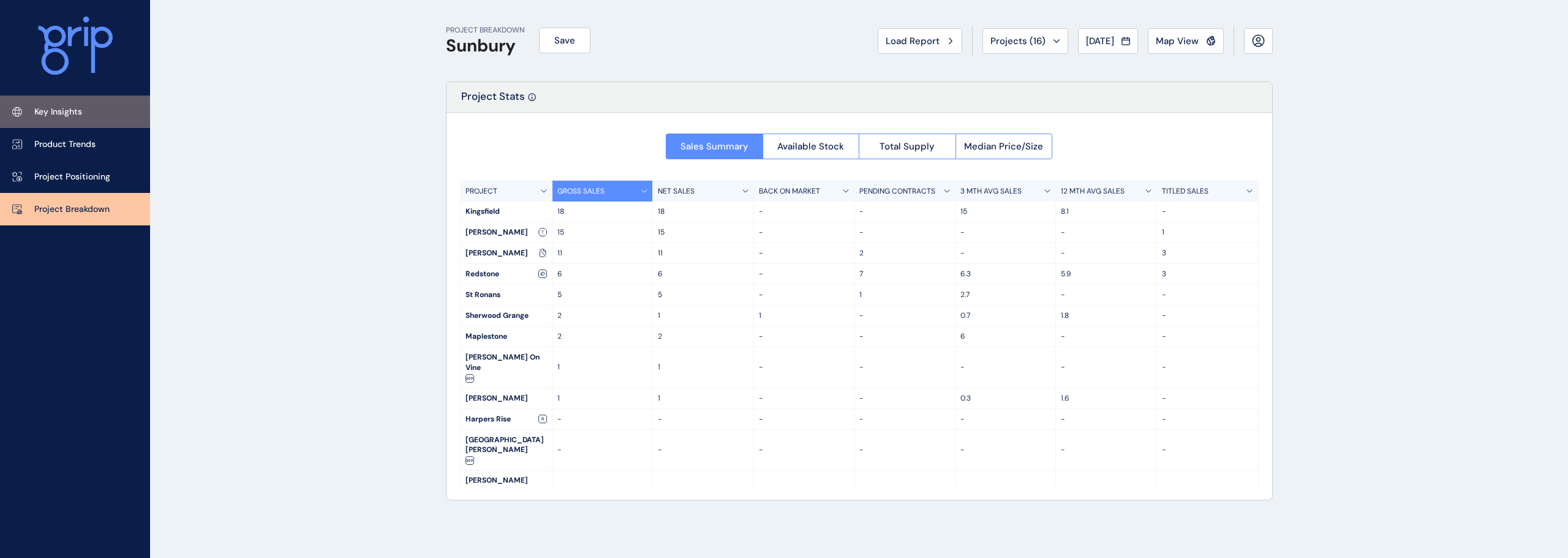
click at [115, 107] on link "Key Insights" at bounding box center [75, 111] width 150 height 32
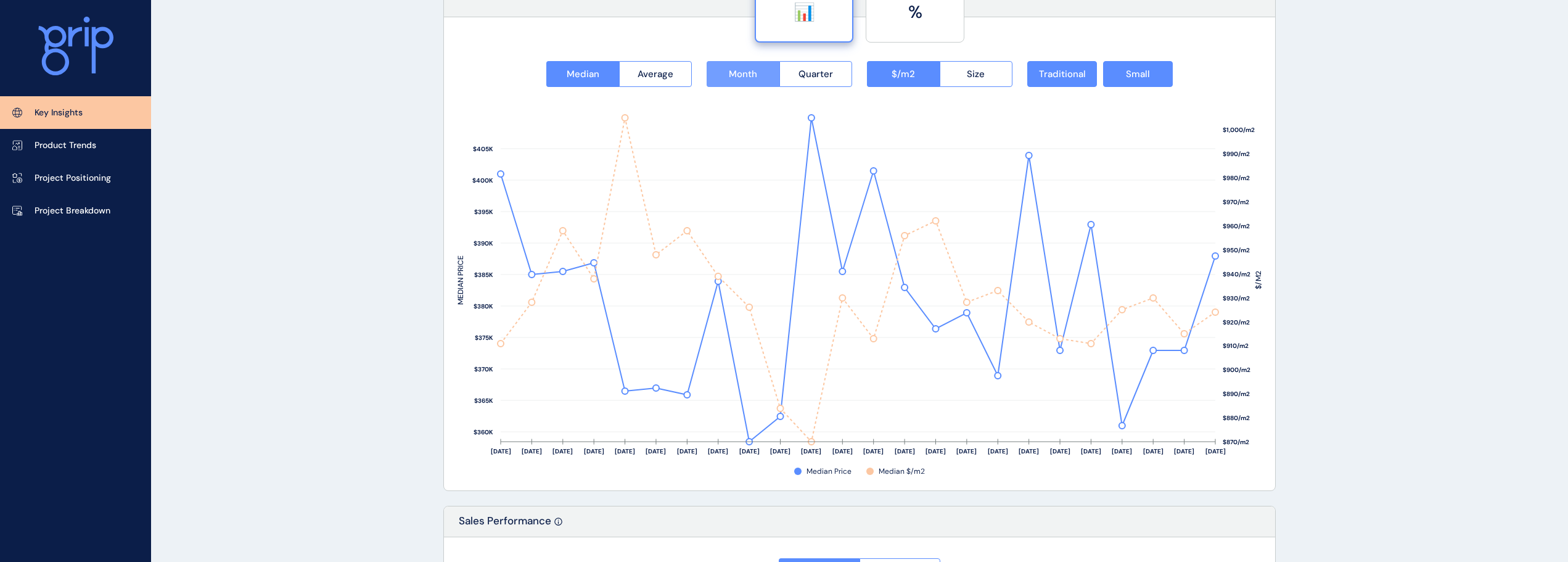
scroll to position [1604, 0]
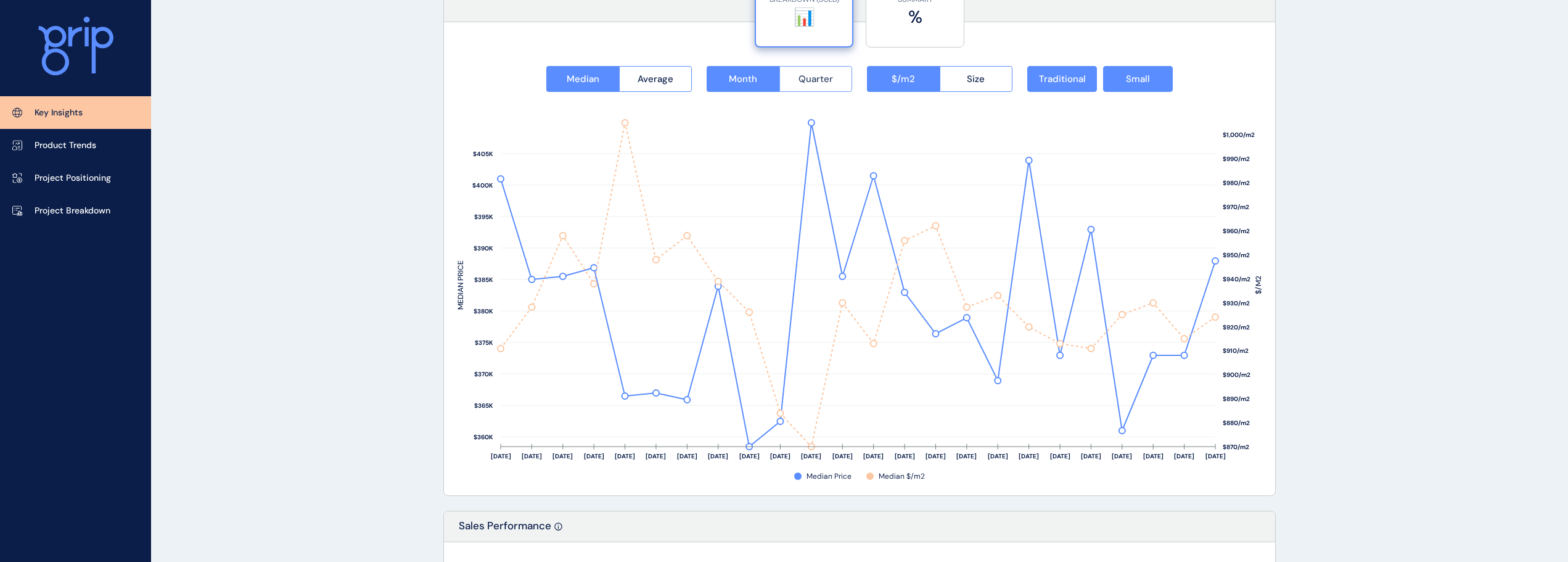
click at [801, 76] on span "Quarter" at bounding box center [815, 79] width 34 height 13
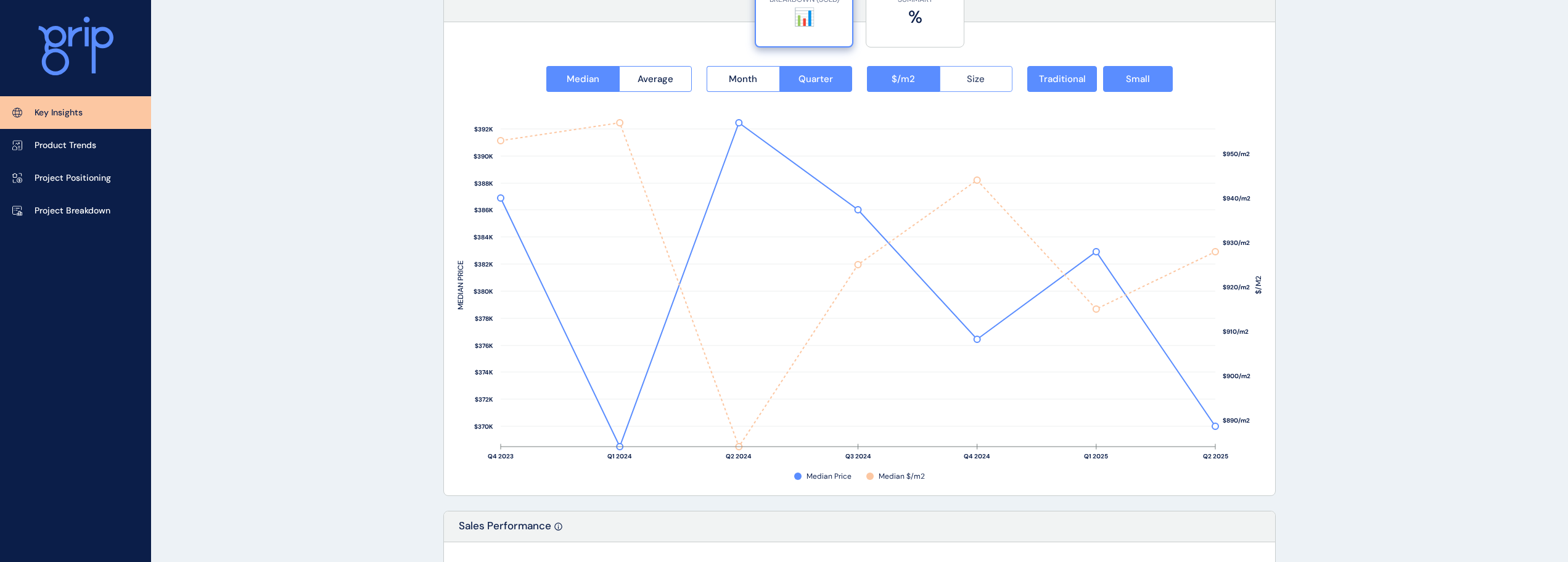
click at [969, 70] on button "Size" at bounding box center [976, 79] width 74 height 26
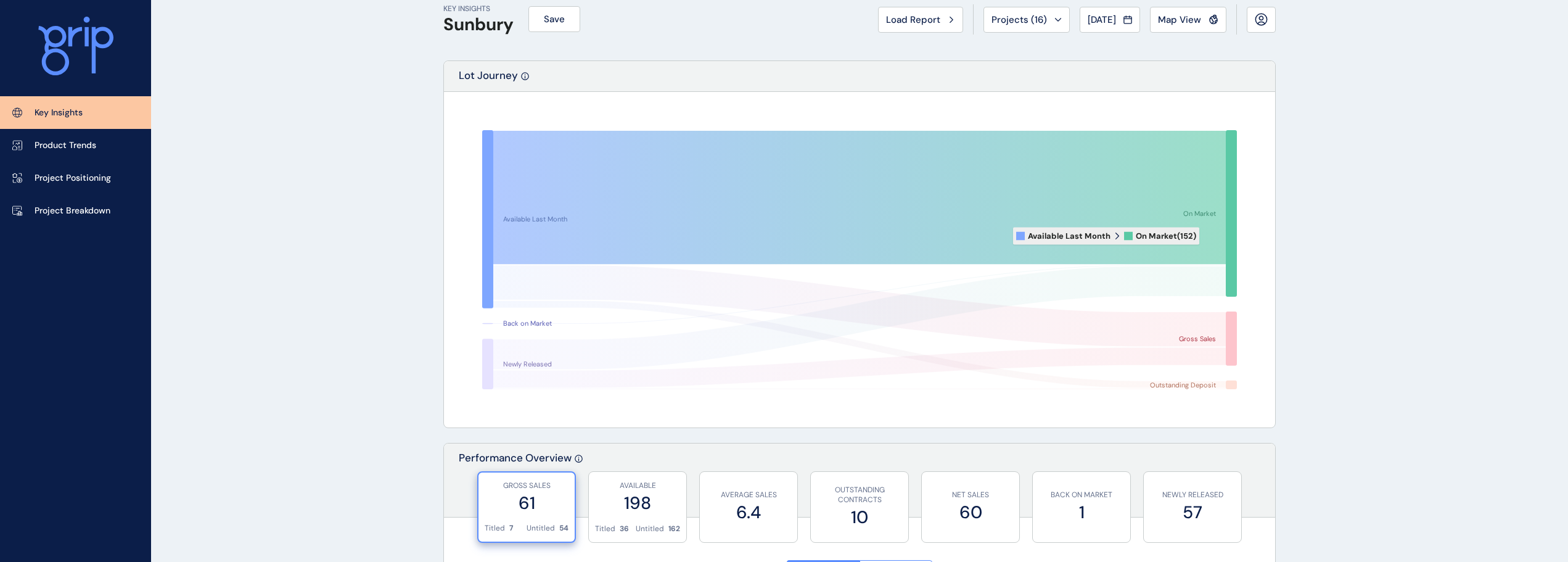
scroll to position [0, 0]
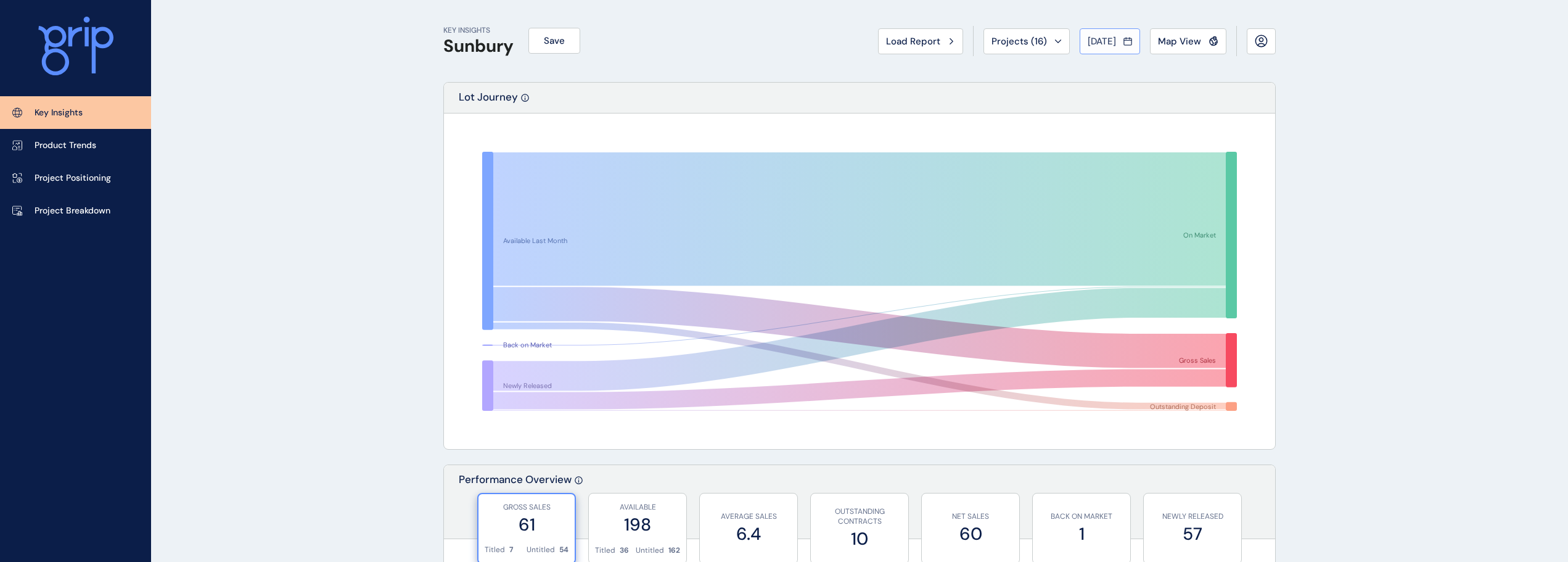
click at [1111, 42] on span "[DATE]" at bounding box center [1102, 41] width 29 height 13
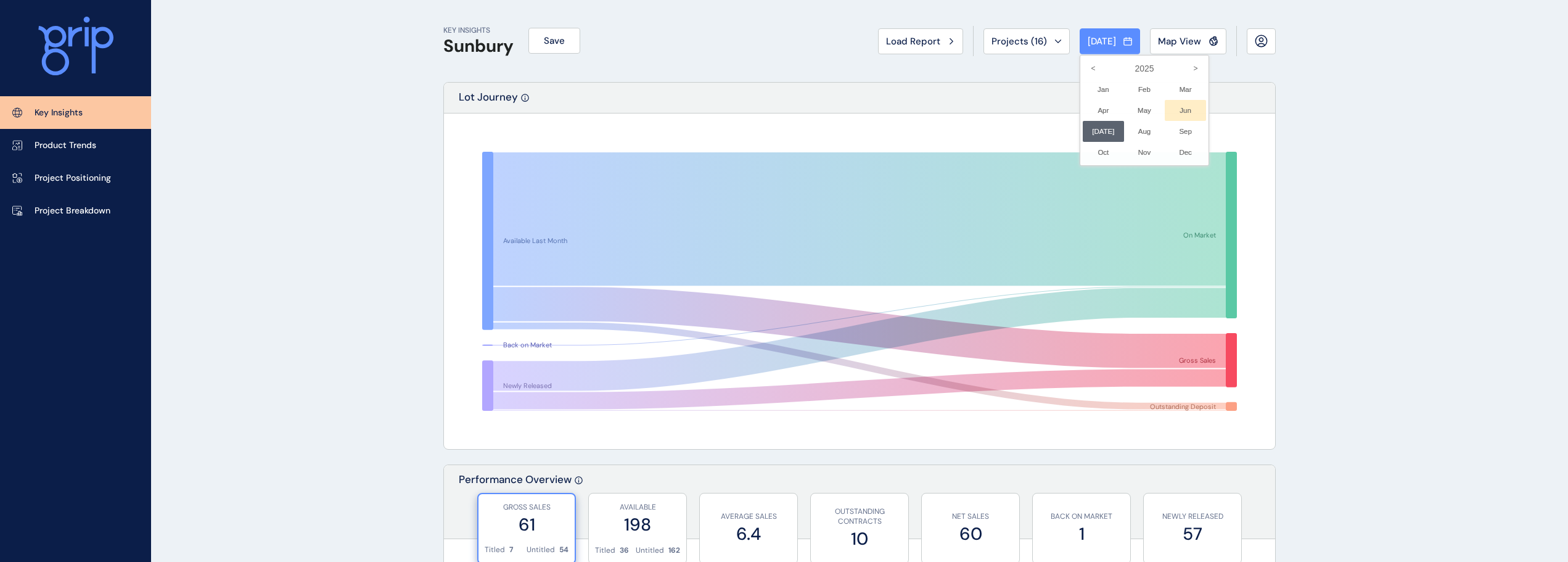
click at [1183, 113] on li "Jun No report is available for this period. New months are usually published 5 …" at bounding box center [1185, 110] width 41 height 21
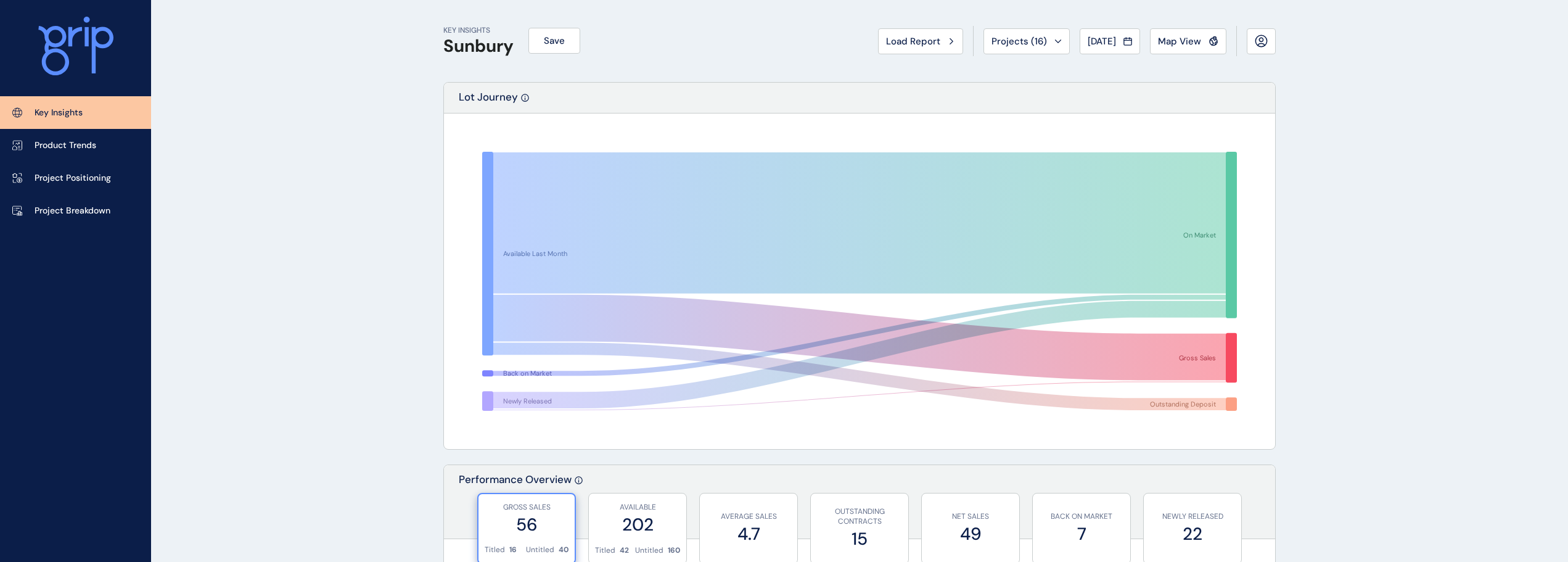
click at [1091, 45] on span "Jun 2025" at bounding box center [1102, 41] width 29 height 13
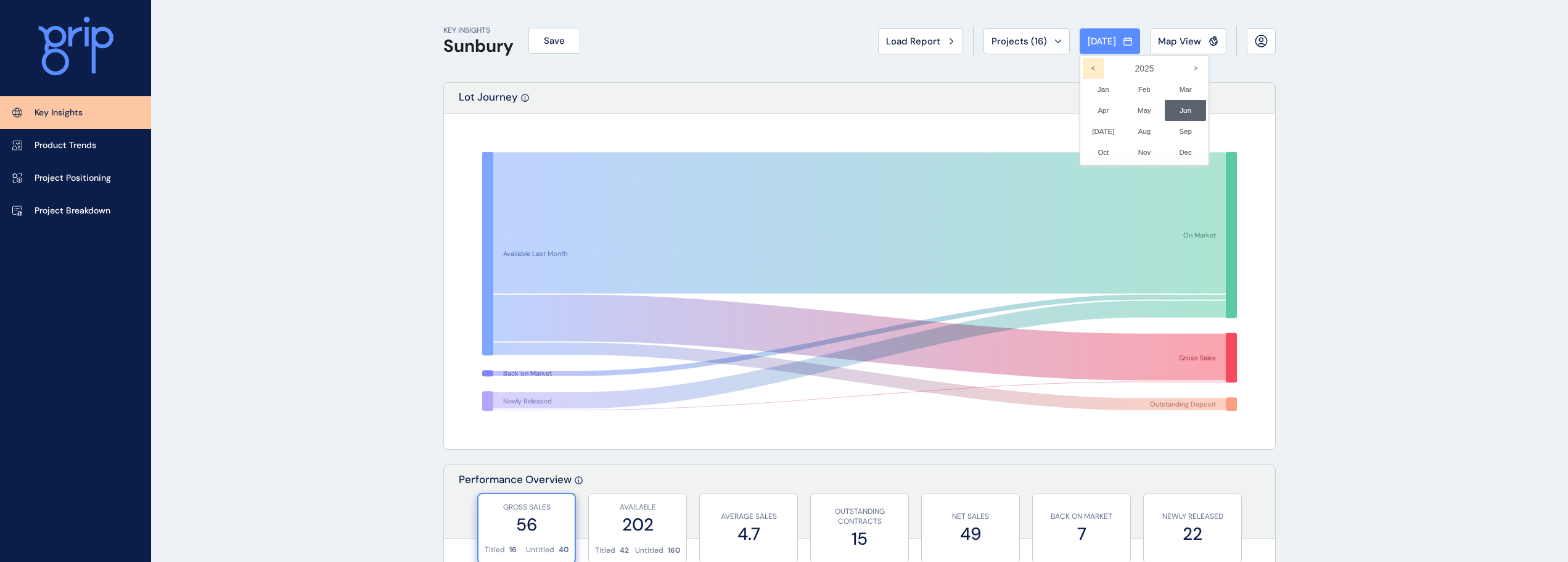
click at [1089, 66] on icon "<" at bounding box center [1093, 68] width 21 height 21
click at [1173, 108] on li "Jun No report is available for this period. New months are usually published 5 …" at bounding box center [1185, 110] width 41 height 21
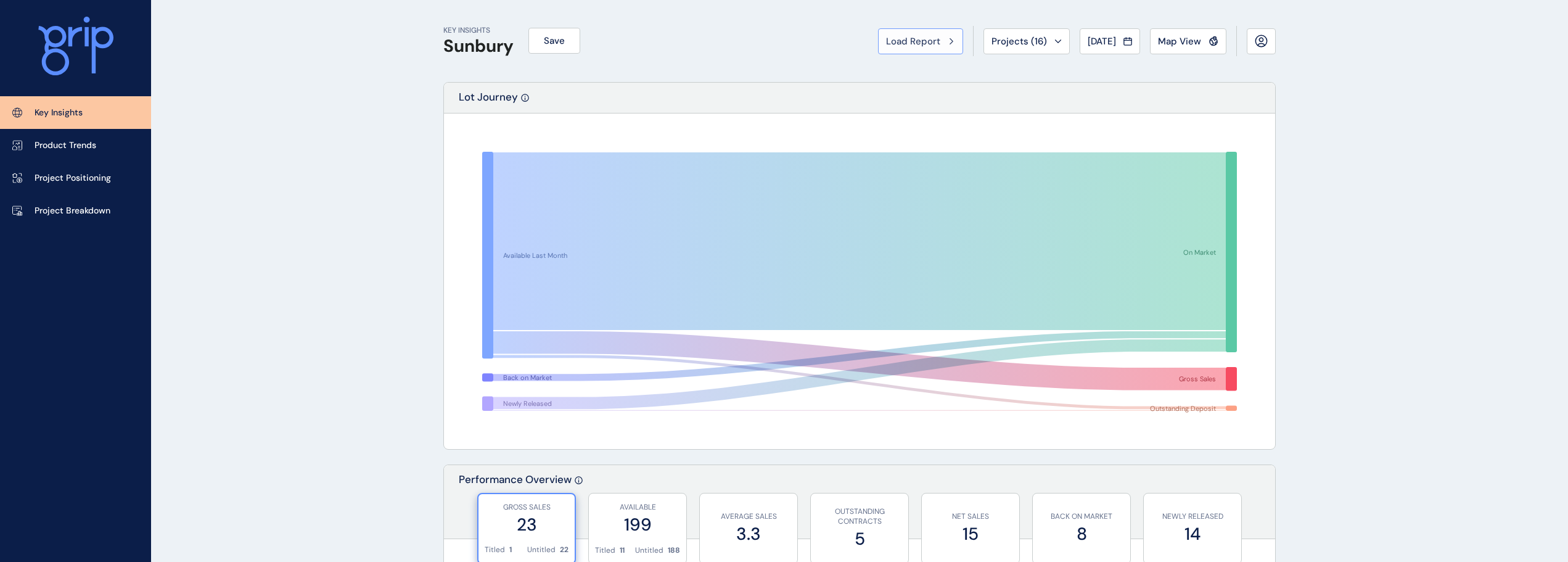
click at [905, 43] on span "Load Report" at bounding box center [912, 41] width 54 height 13
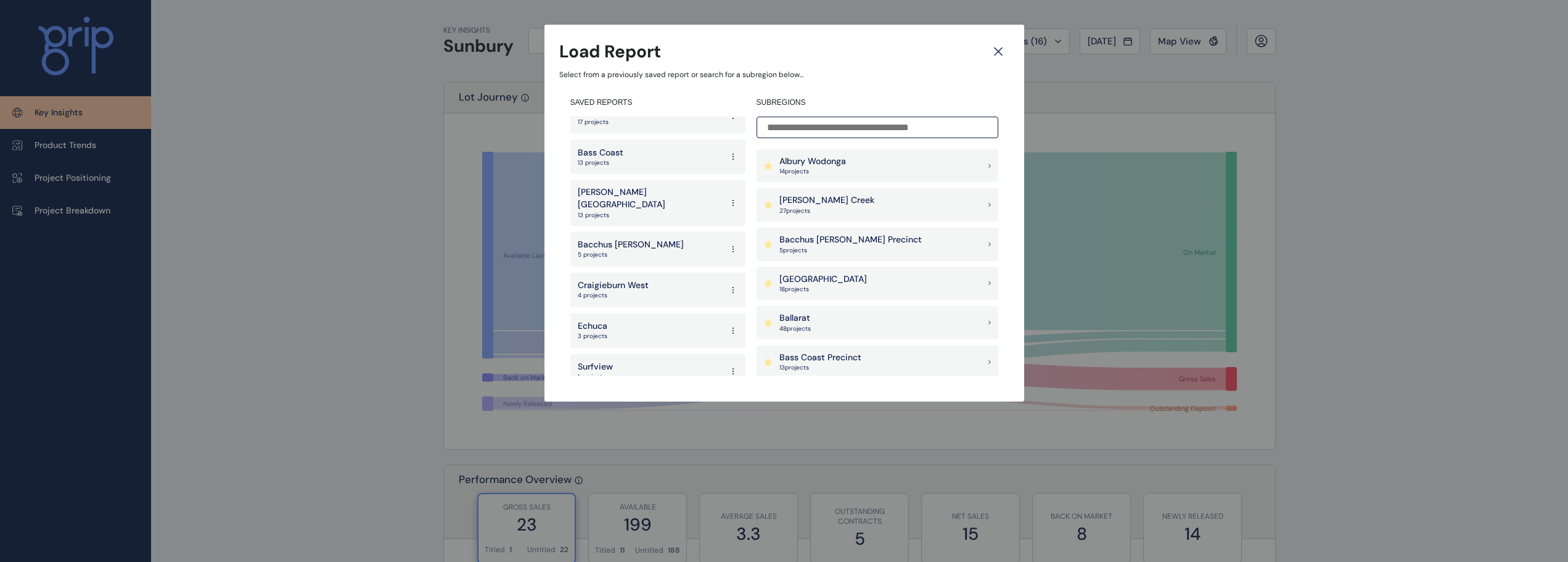
scroll to position [2351, 0]
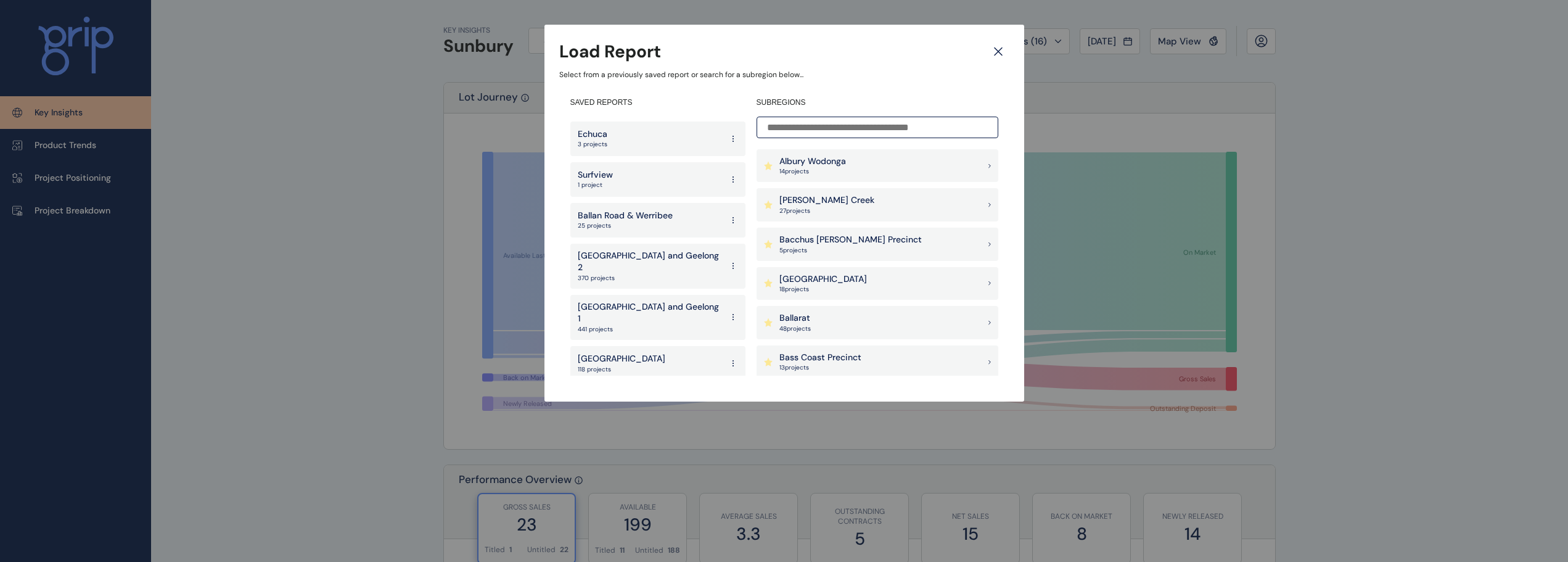
click at [622, 353] on p "[GEOGRAPHIC_DATA]" at bounding box center [622, 359] width 88 height 13
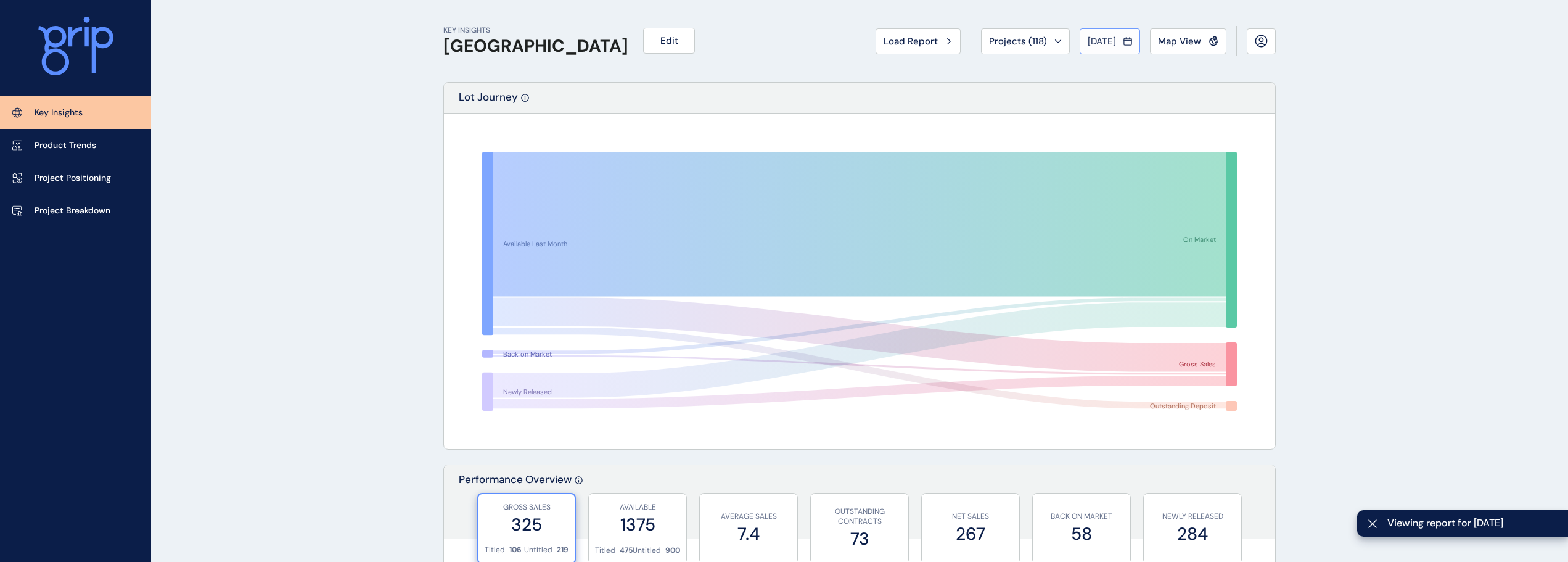
click at [1117, 39] on div "[DATE]" at bounding box center [1109, 41] width 44 height 13
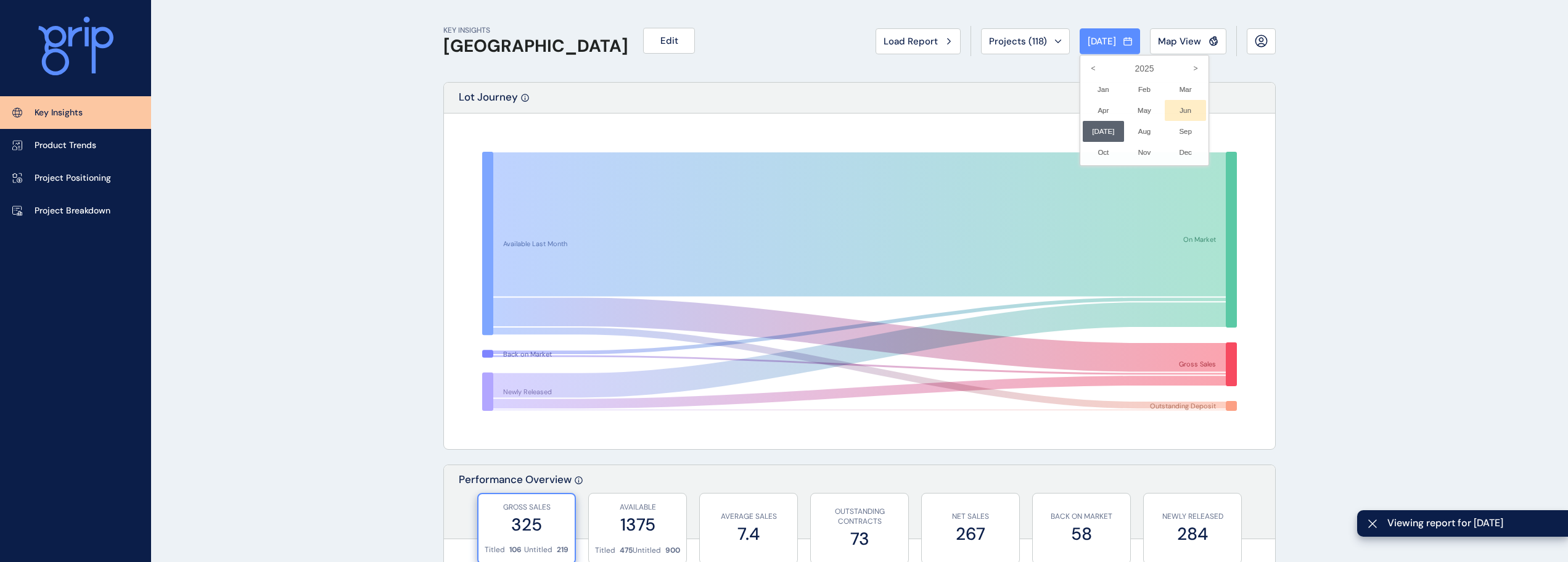
click at [1181, 108] on li "Jun No report is available for this period. New months are usually published 5 …" at bounding box center [1185, 110] width 41 height 21
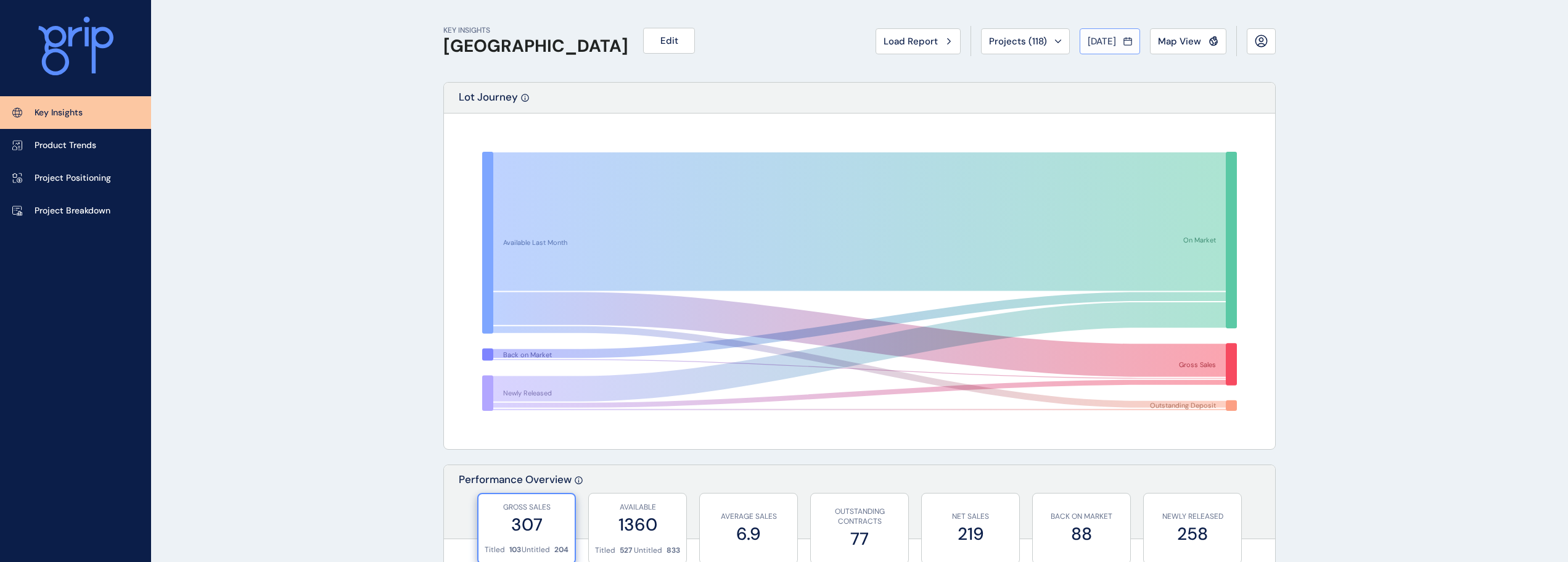
click at [1101, 48] on button "Jun 2025" at bounding box center [1109, 41] width 60 height 26
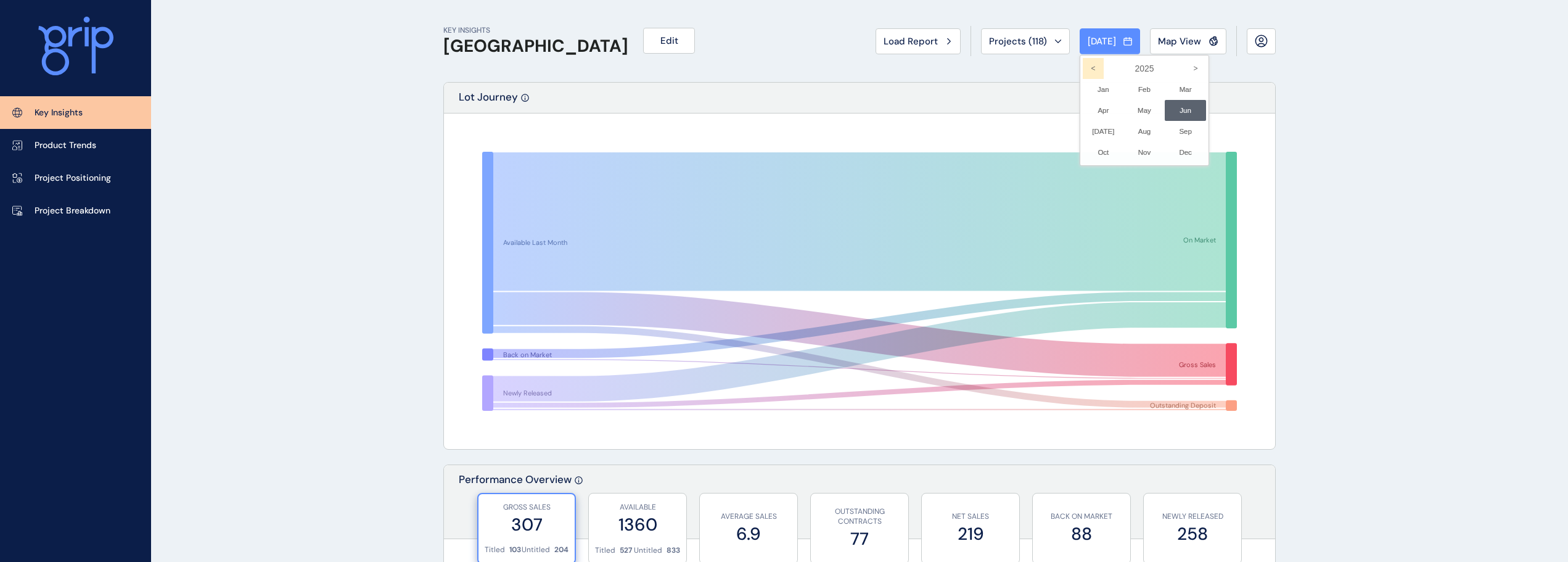
click at [1085, 64] on icon "<" at bounding box center [1093, 68] width 21 height 21
click at [1083, 69] on icon "<" at bounding box center [1093, 68] width 21 height 21
click at [1180, 111] on li "Jun No report is available for this period. New months are usually published 5 …" at bounding box center [1185, 110] width 41 height 21
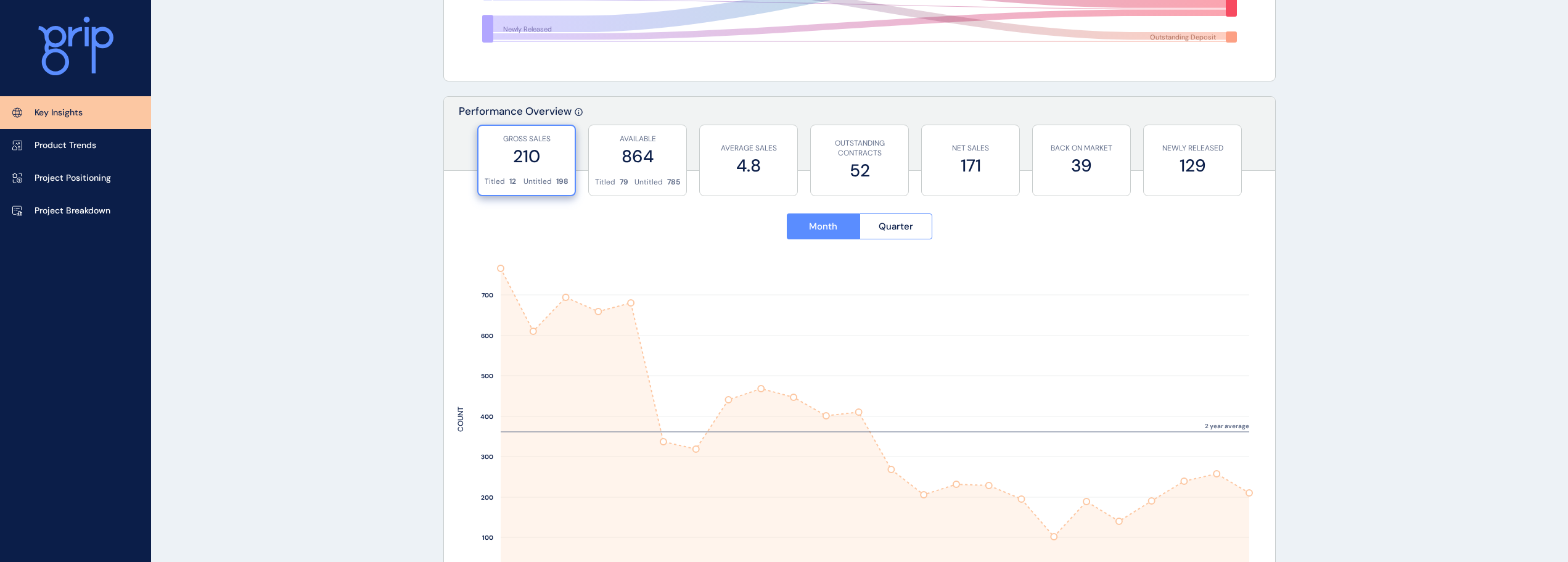
scroll to position [247, 0]
